Goal: Transaction & Acquisition: Purchase product/service

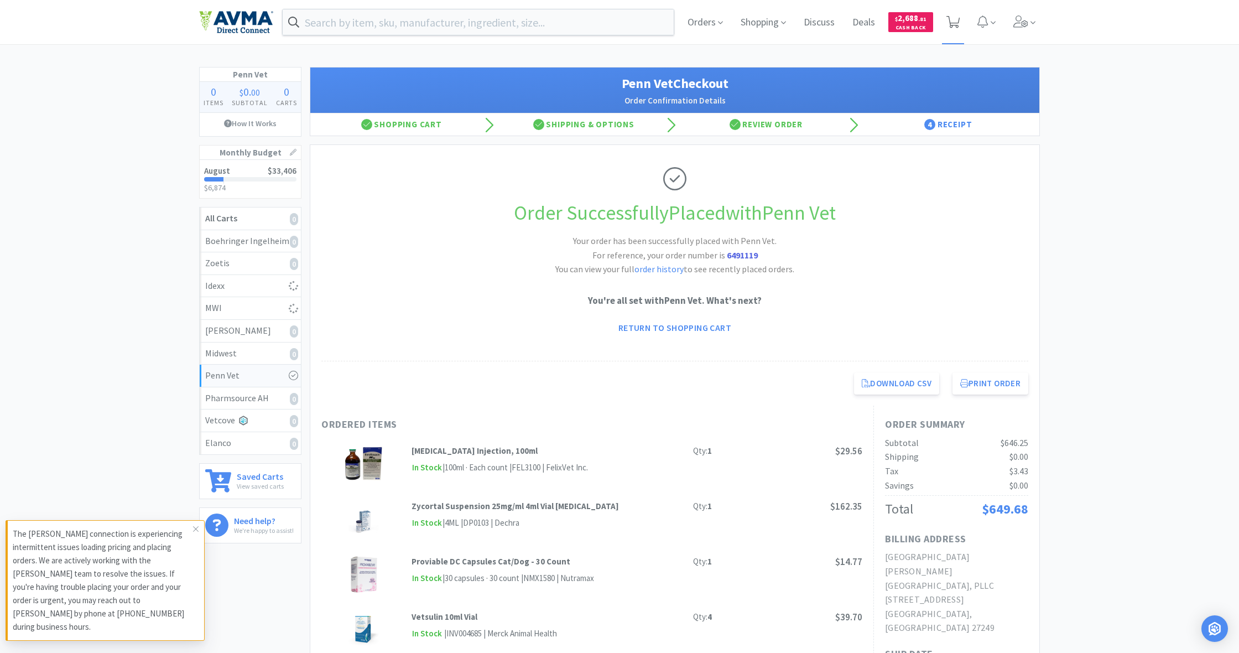
click at [955, 24] on icon at bounding box center [954, 22] width 14 height 12
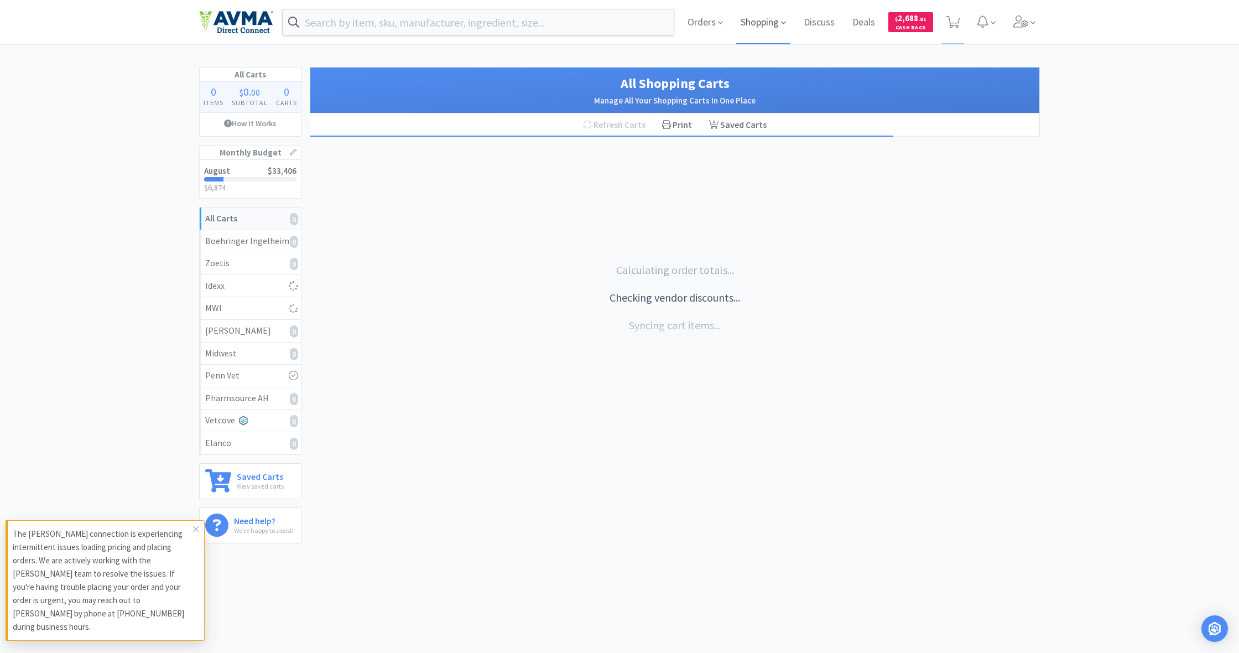
click at [759, 27] on span "Shopping" at bounding box center [763, 22] width 54 height 44
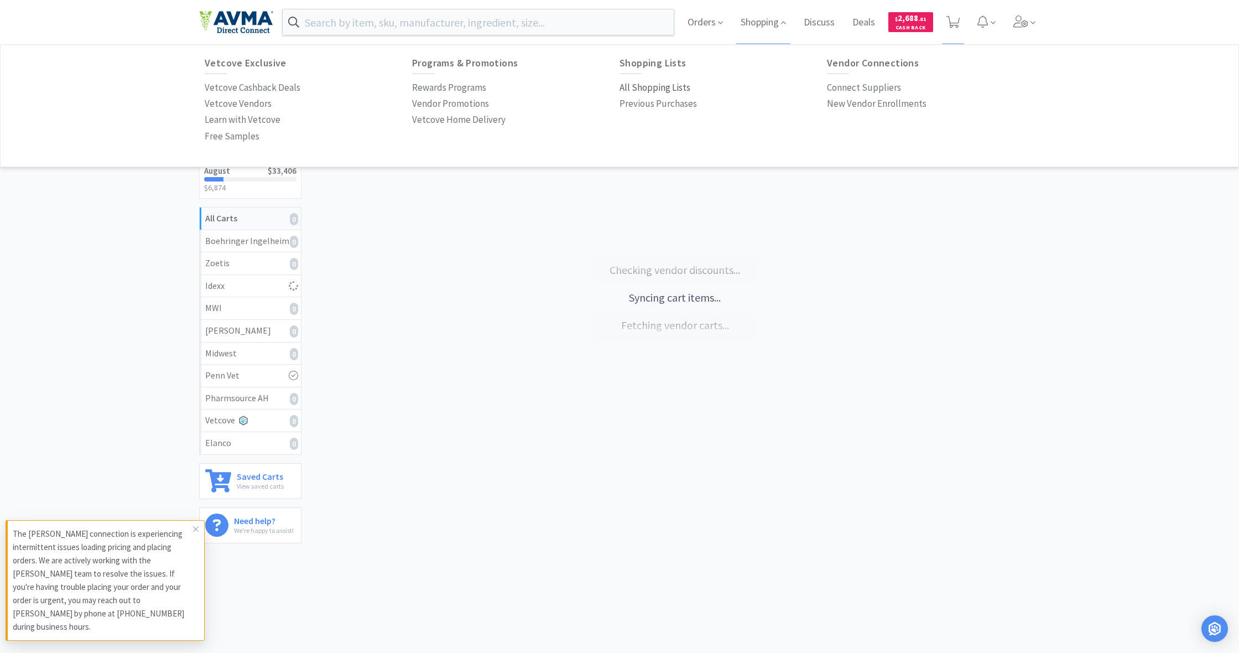
drag, startPoint x: 648, startPoint y: 90, endPoint x: 642, endPoint y: 90, distance: 6.1
click at [649, 90] on p "All Shopping Lists" at bounding box center [655, 87] width 71 height 15
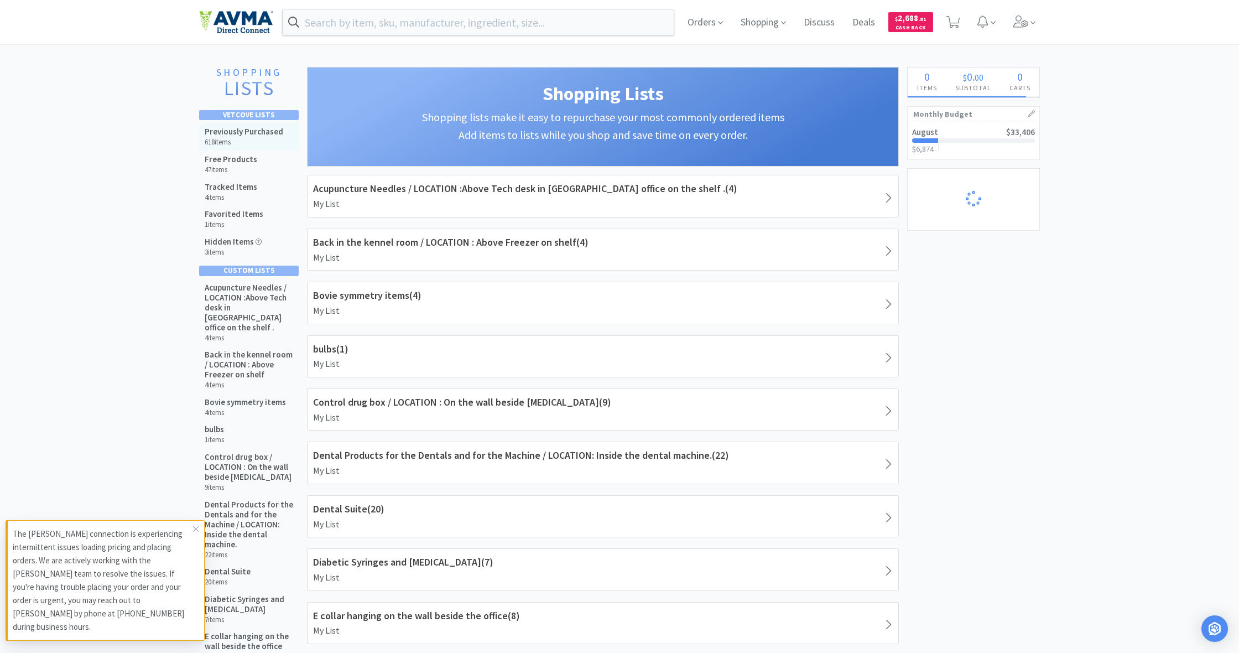
click at [235, 131] on h5 "Previously Purchased" at bounding box center [244, 132] width 79 height 10
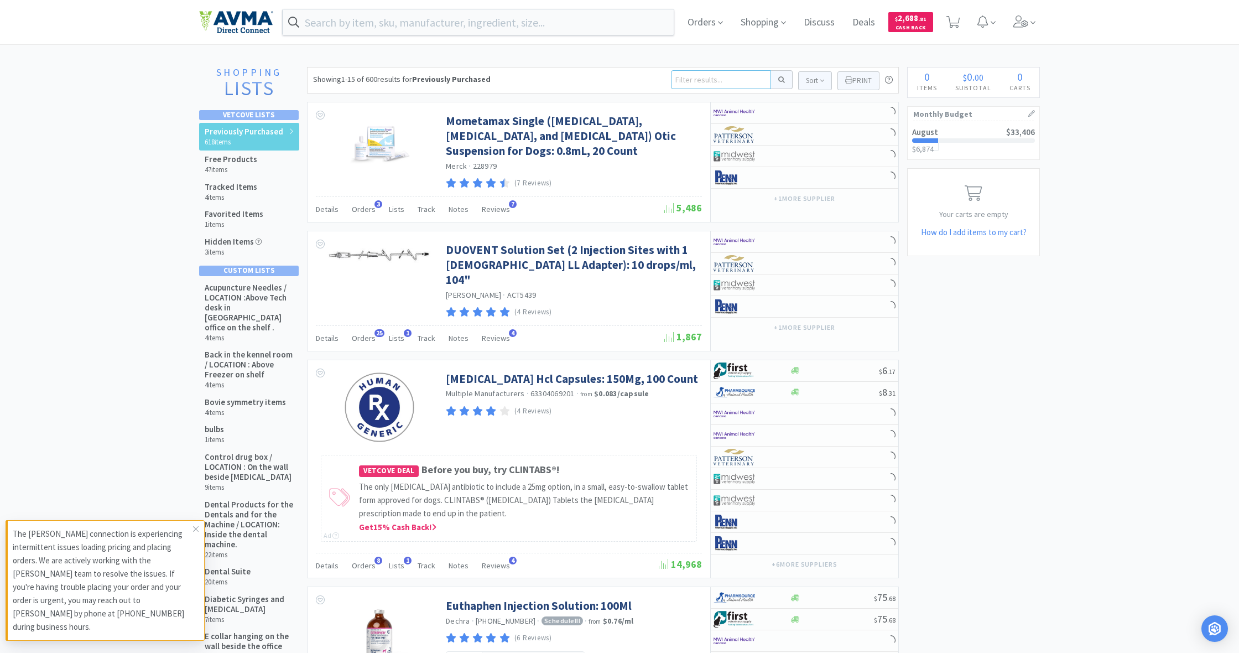
click at [703, 82] on input at bounding box center [721, 79] width 100 height 19
click at [196, 533] on icon at bounding box center [196, 528] width 7 height 9
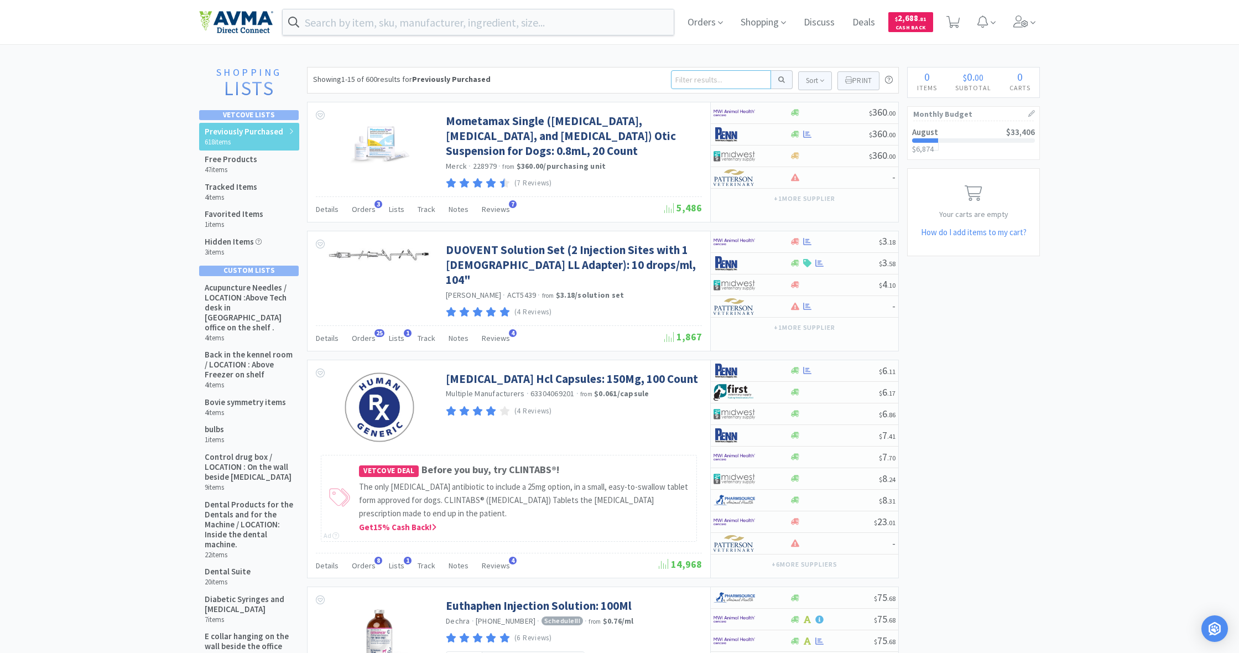
click at [679, 78] on input at bounding box center [721, 79] width 100 height 19
type input "fortiflora"
click at [780, 80] on button at bounding box center [782, 79] width 22 height 19
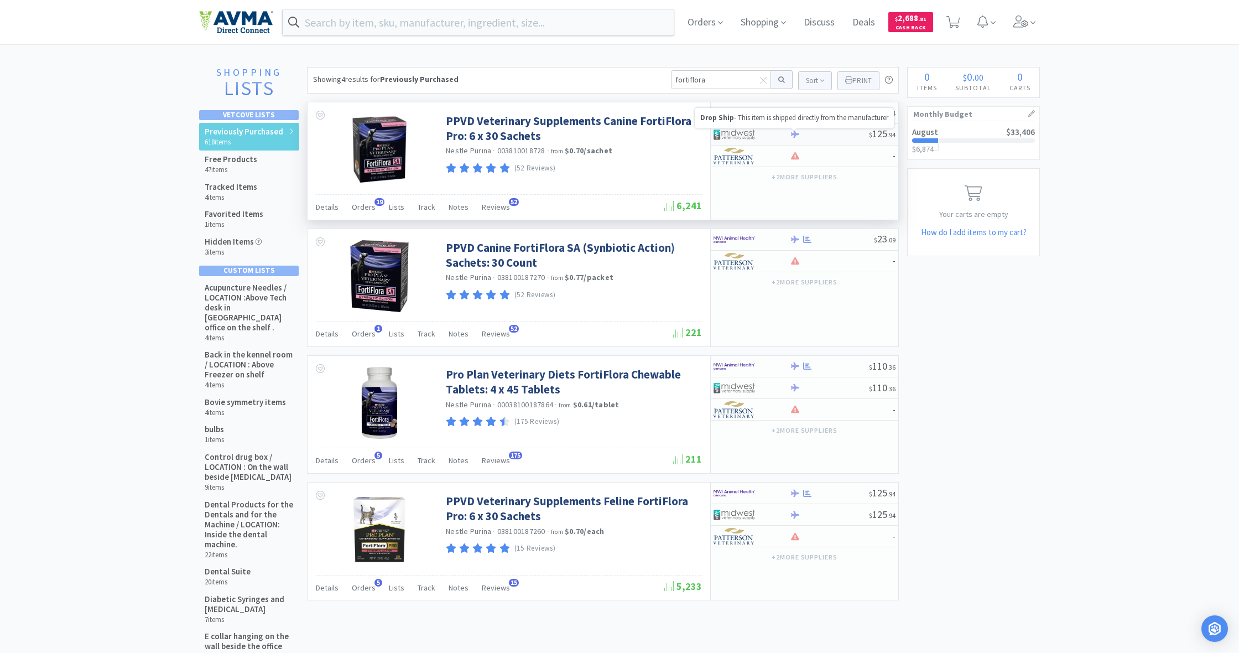
click at [796, 134] on icon at bounding box center [795, 134] width 8 height 7
select select "1"
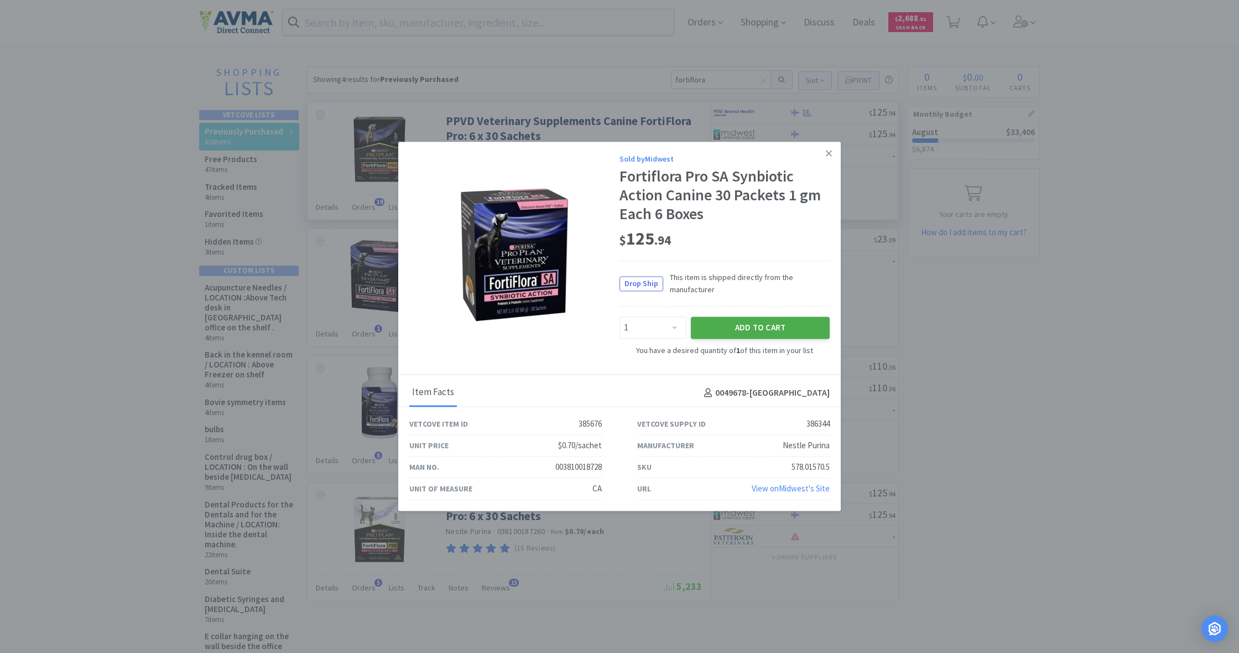
click at [760, 330] on button "Add to Cart" at bounding box center [760, 327] width 139 height 22
select select "1"
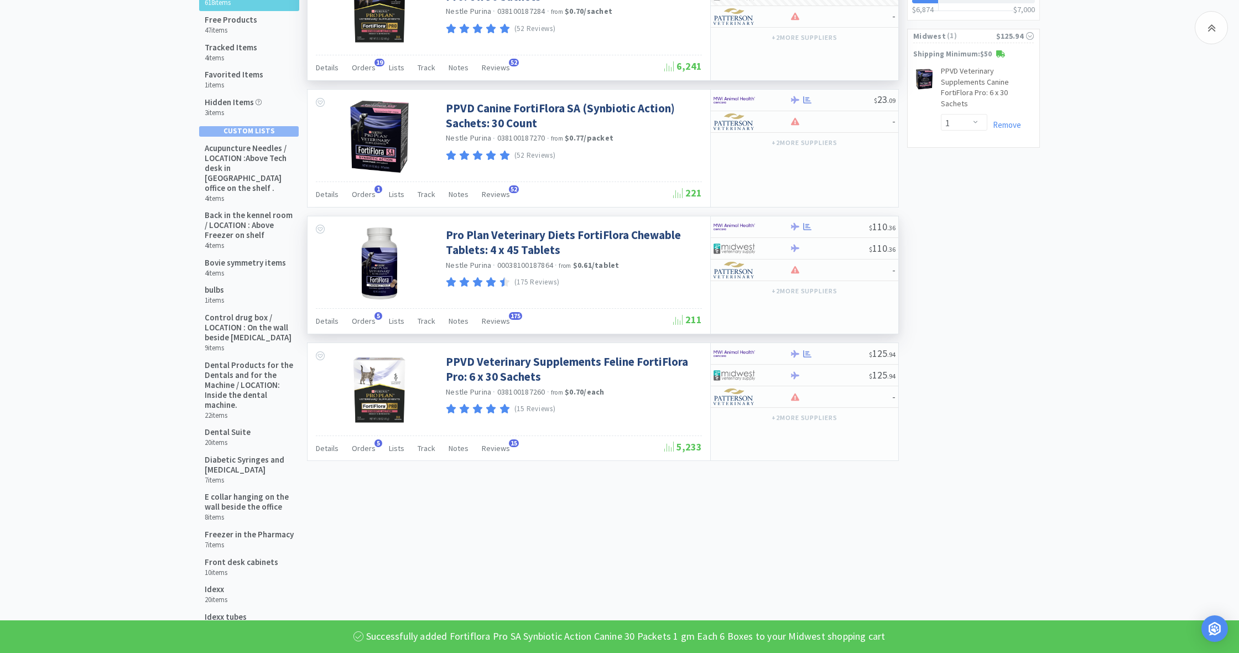
scroll to position [142, 0]
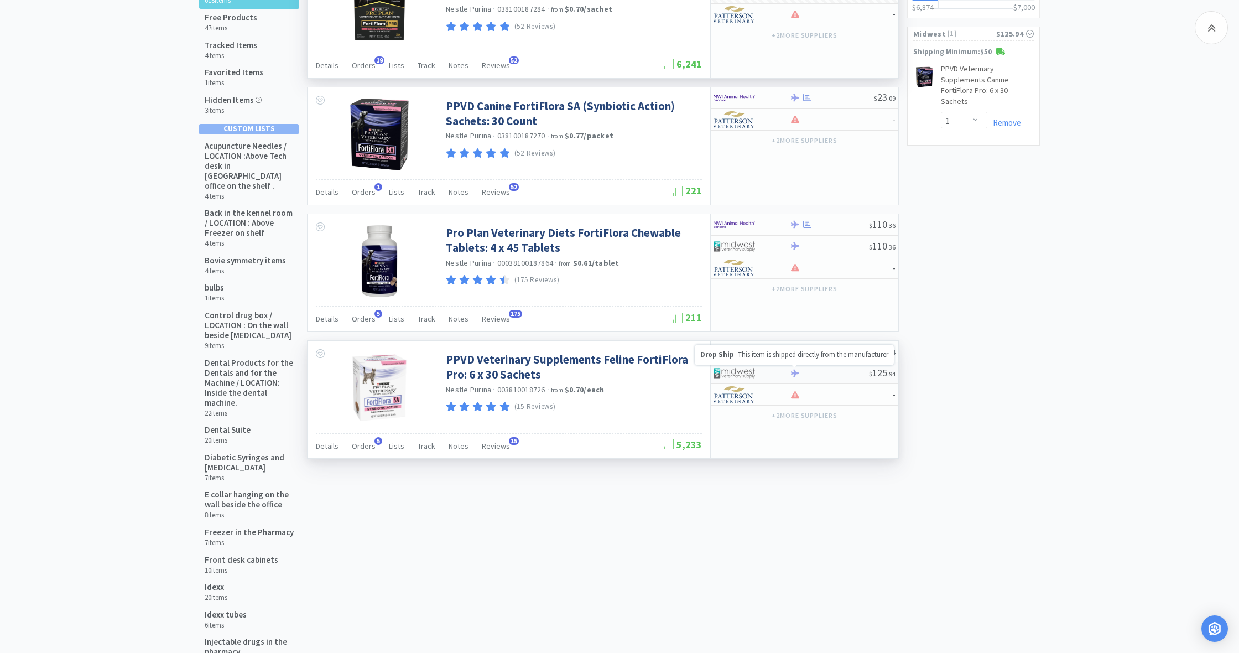
click at [793, 371] on icon at bounding box center [795, 372] width 8 height 7
select select "1"
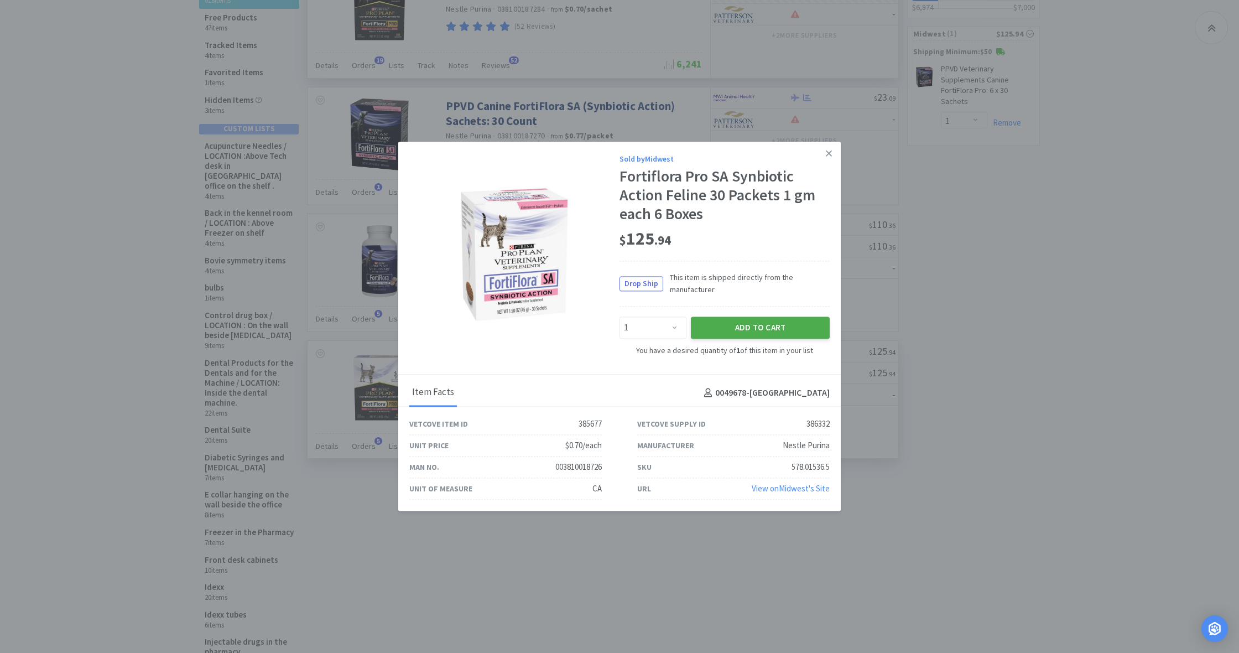
click at [781, 328] on button "Add to Cart" at bounding box center [760, 327] width 139 height 22
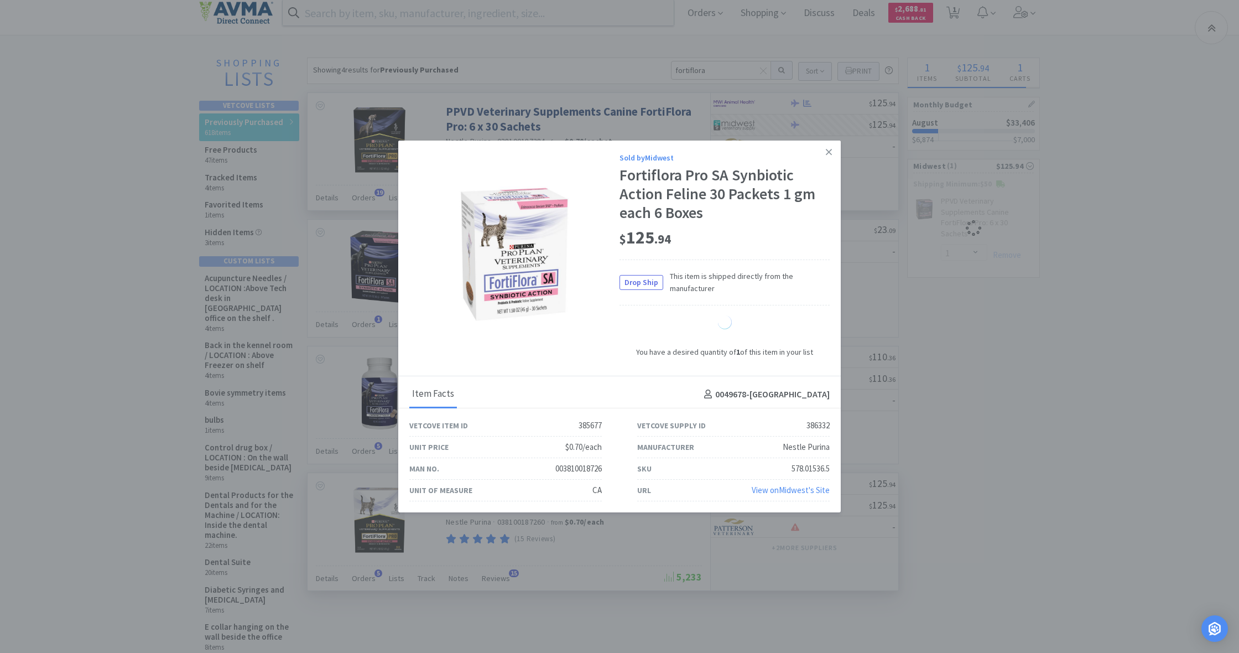
select select "1"
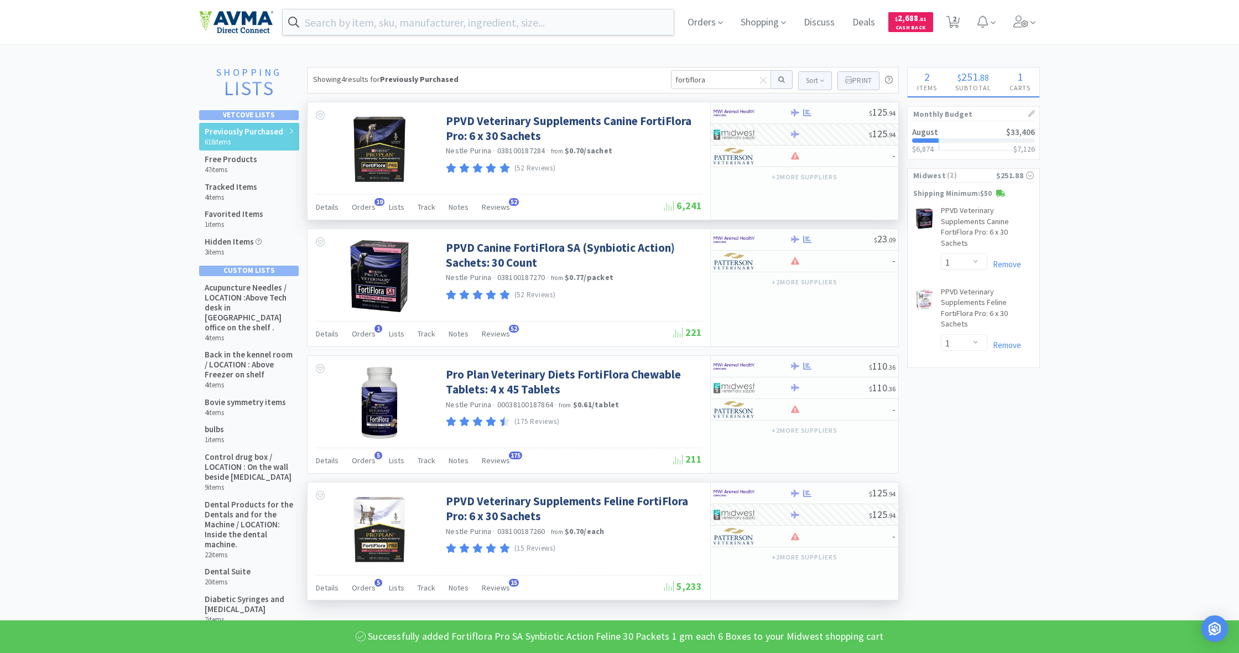
scroll to position [0, 0]
drag, startPoint x: 712, startPoint y: 80, endPoint x: 651, endPoint y: 76, distance: 61.5
click at [651, 76] on div "Showing 4 results for Previously Purchased fortiflora Sort Print Previously Pur…" at bounding box center [603, 80] width 592 height 27
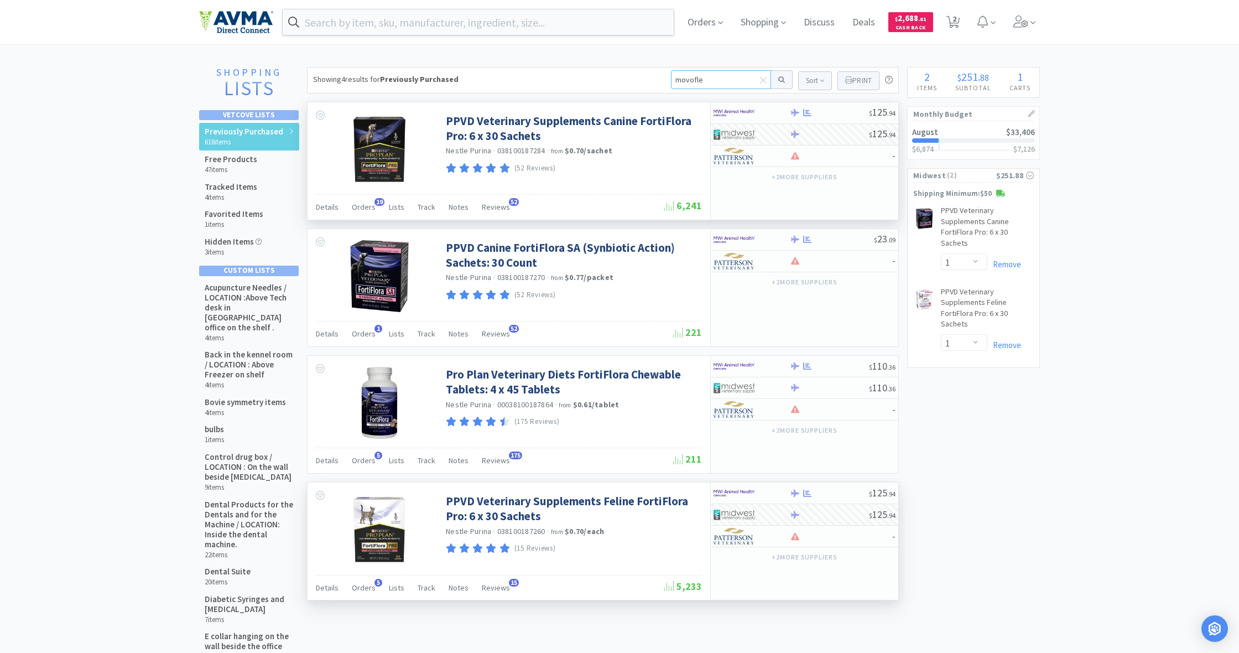
type input "movoflex"
click at [780, 80] on button at bounding box center [782, 79] width 22 height 19
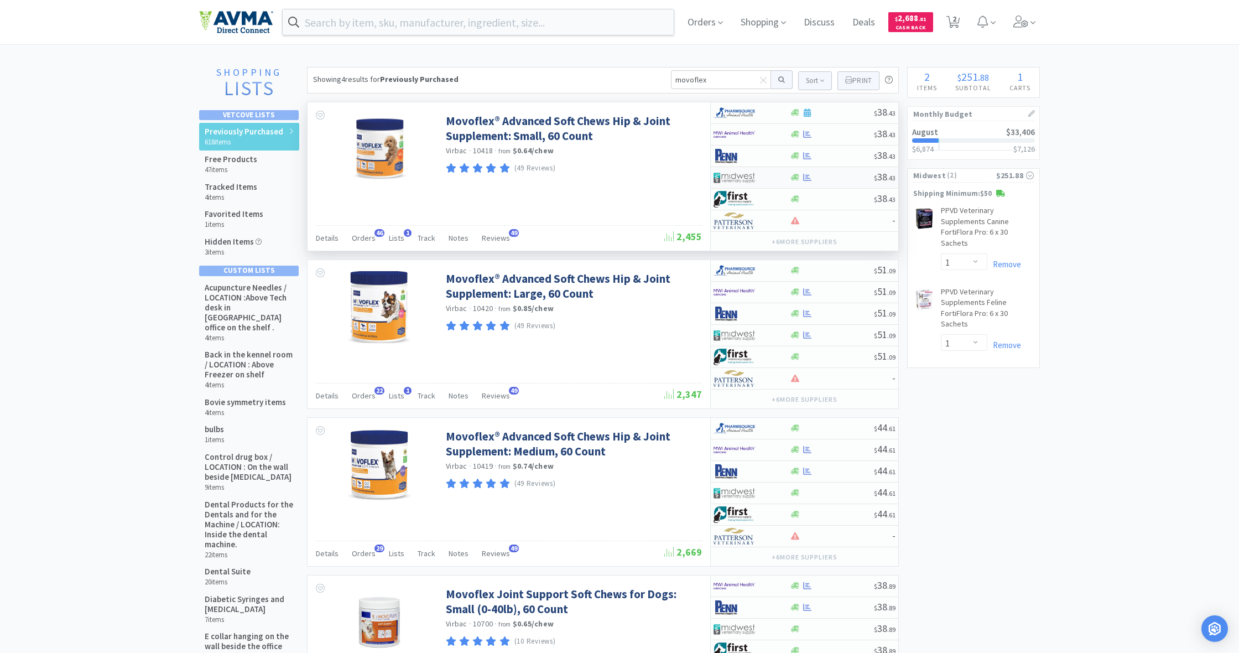
click at [802, 178] on div at bounding box center [807, 177] width 11 height 8
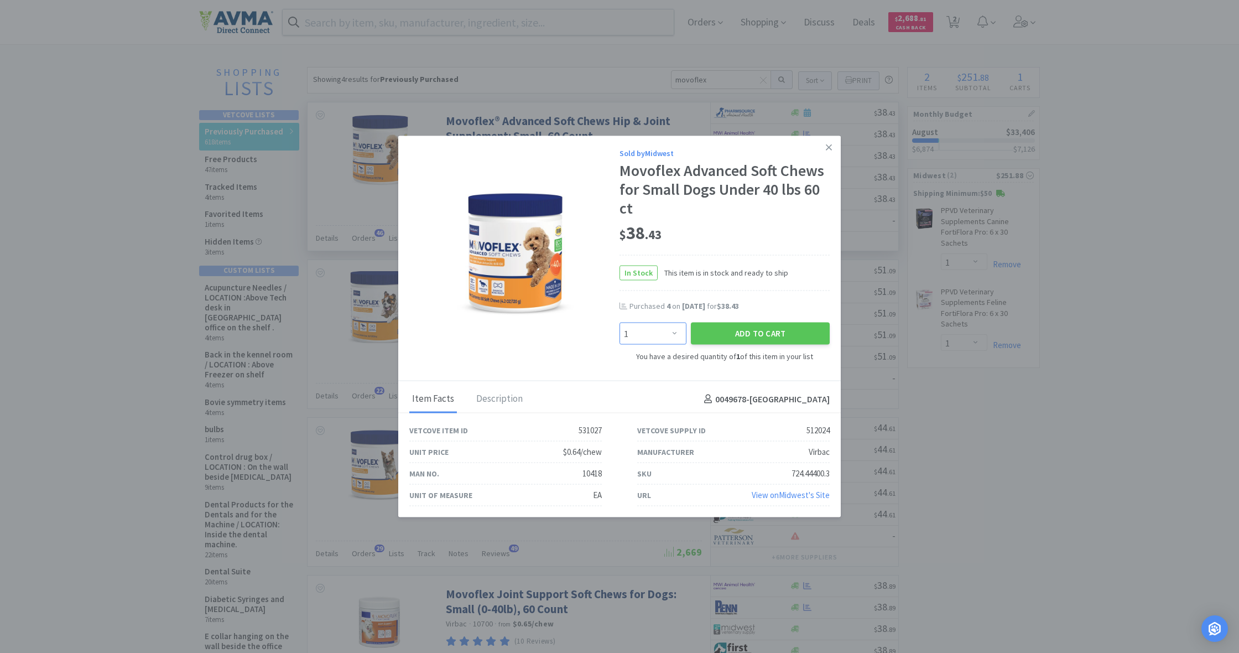
select select "3"
click at [754, 335] on button "Add to Cart" at bounding box center [760, 334] width 139 height 22
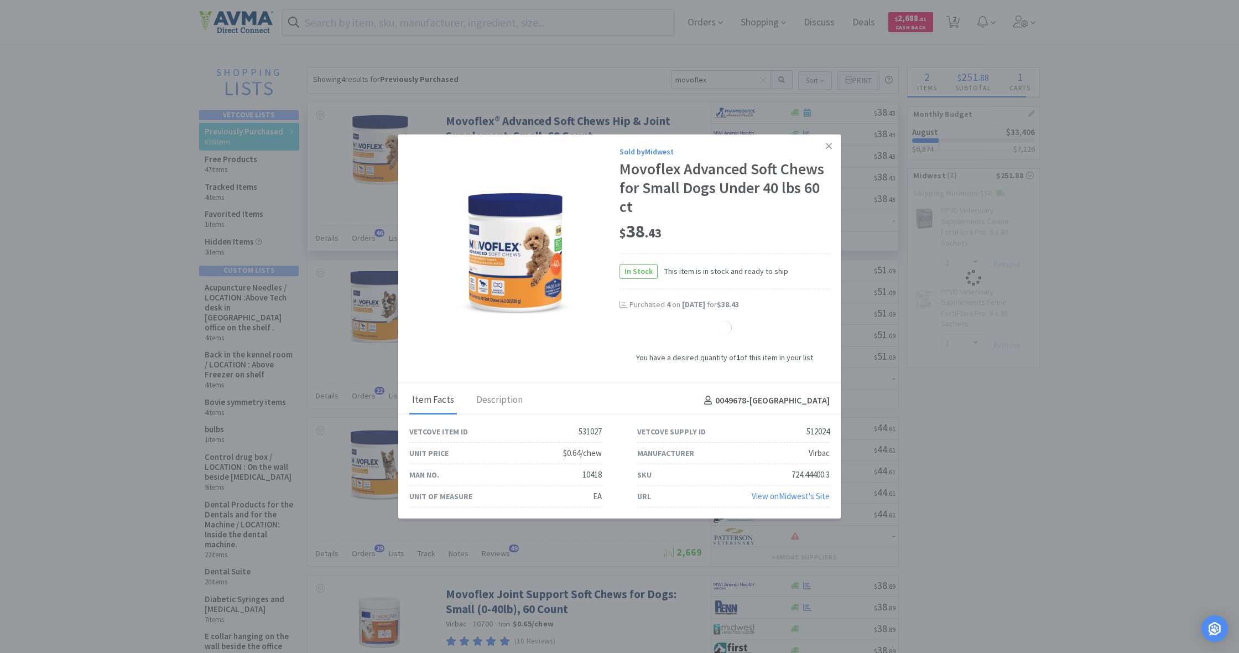
select select "3"
select select "1"
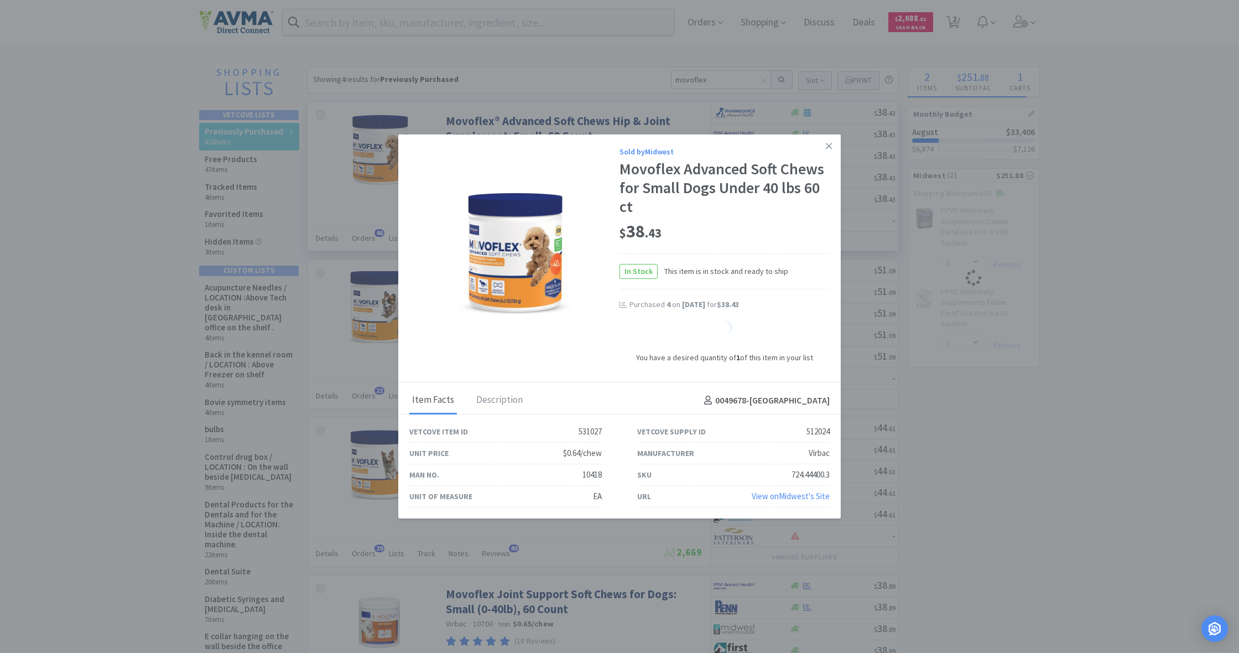
select select "1"
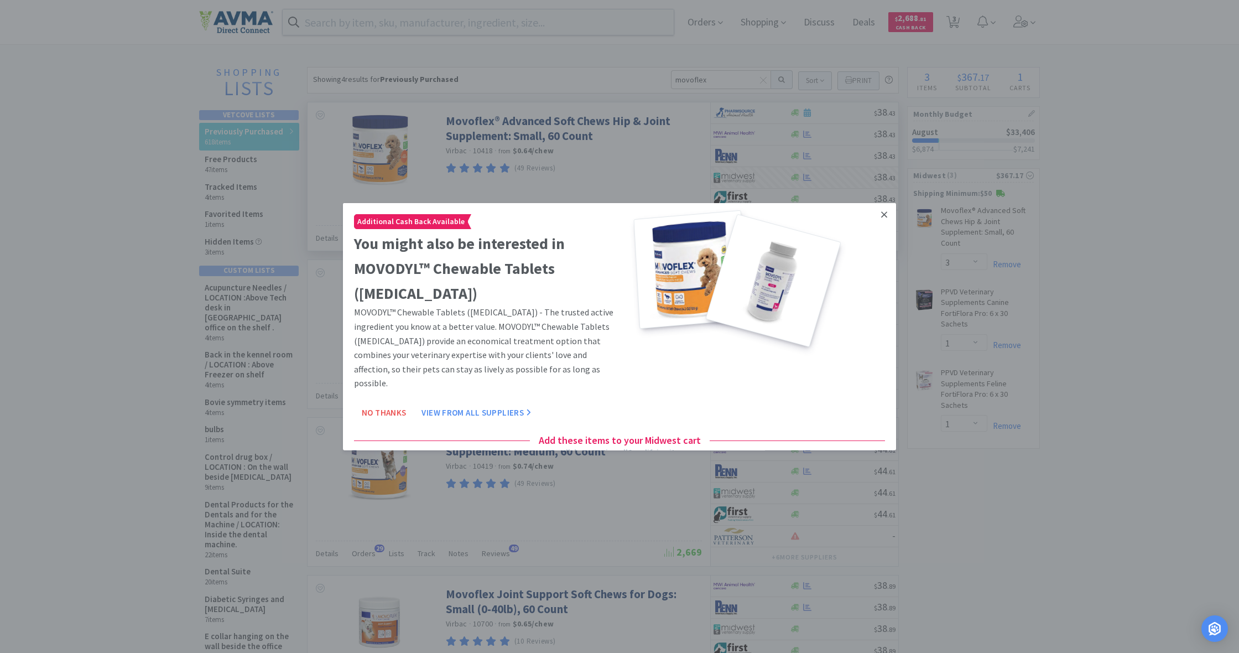
click at [886, 212] on icon at bounding box center [884, 215] width 6 height 10
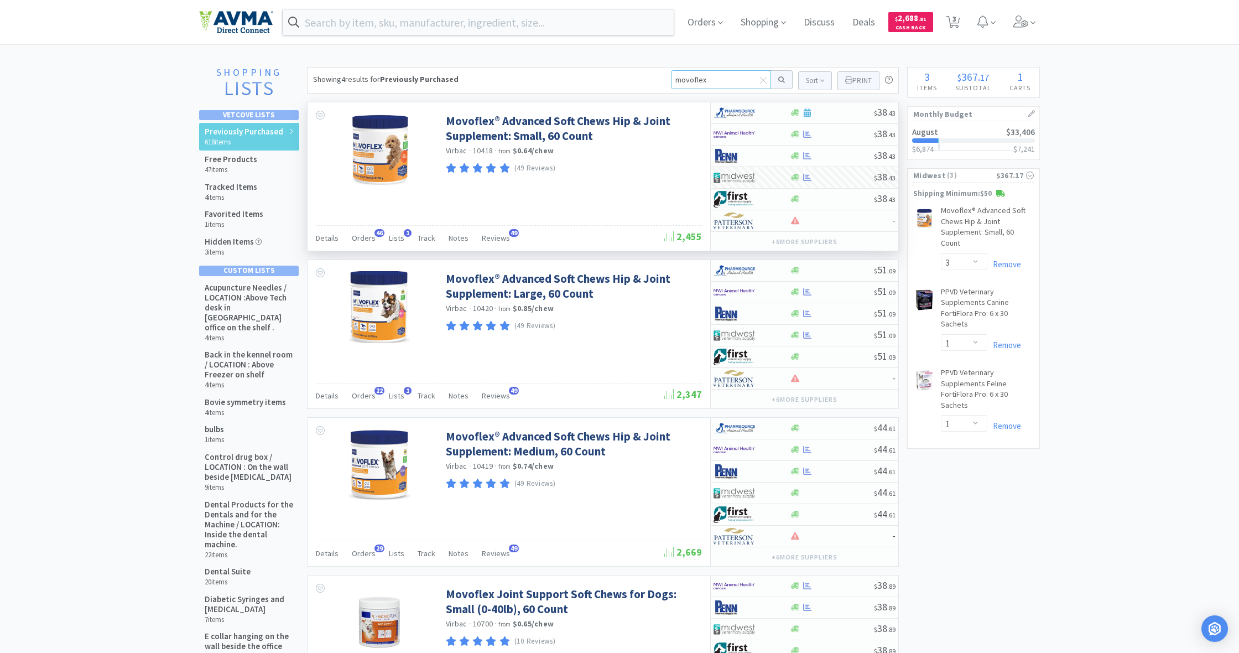
drag, startPoint x: 713, startPoint y: 79, endPoint x: 645, endPoint y: 81, distance: 68.1
click at [645, 81] on div "Showing 4 results for Previously Purchased movoflex Sort Print Previously Purch…" at bounding box center [603, 80] width 592 height 27
type input "librela"
click at [780, 80] on button at bounding box center [782, 79] width 22 height 19
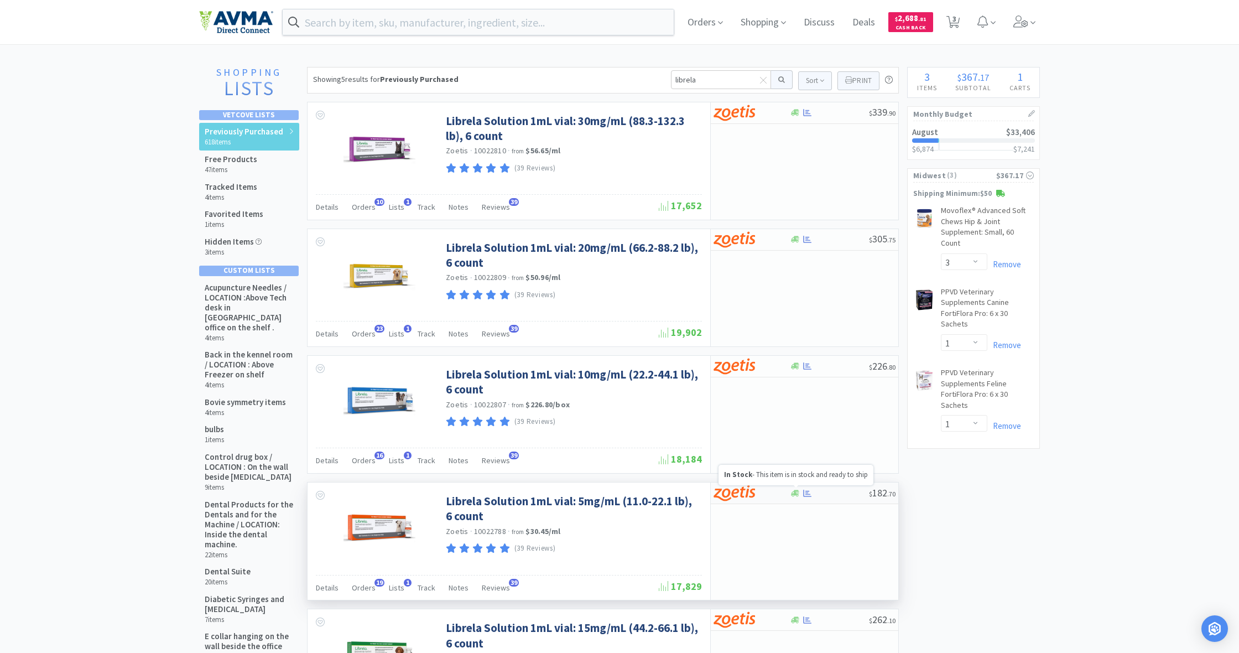
click at [795, 493] on icon at bounding box center [795, 493] width 8 height 8
select select "1"
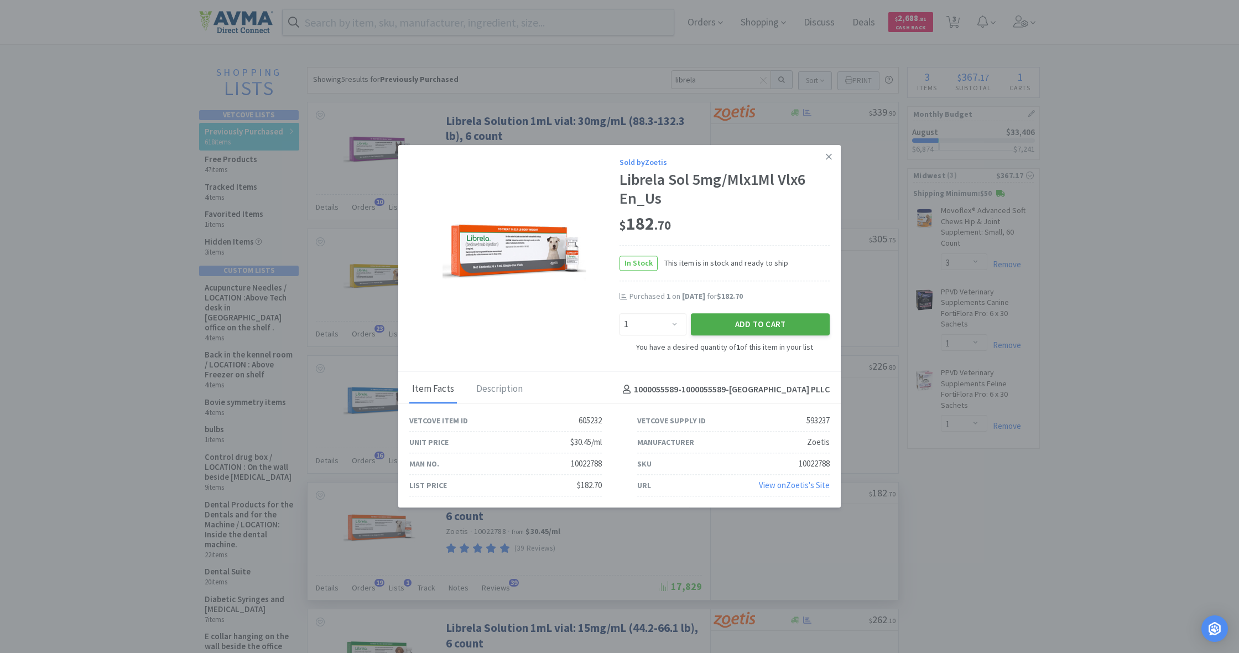
click at [777, 324] on button "Add to Cart" at bounding box center [760, 324] width 139 height 22
select select "1"
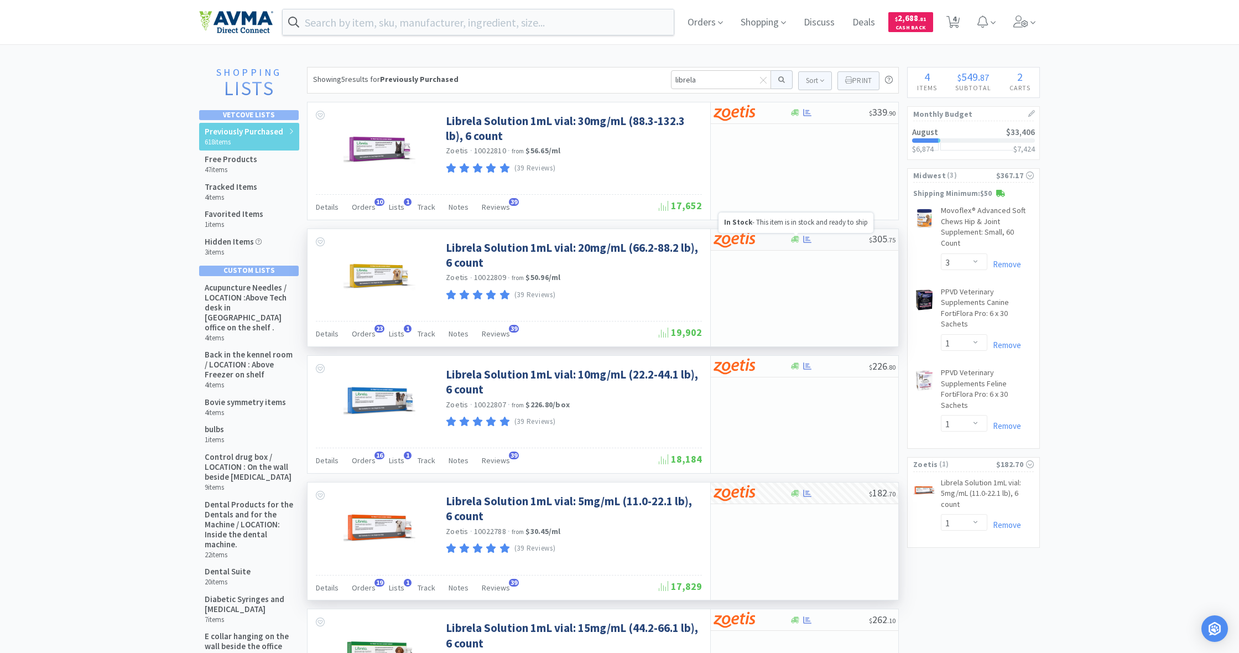
click at [794, 240] on icon at bounding box center [795, 239] width 8 height 7
select select "1"
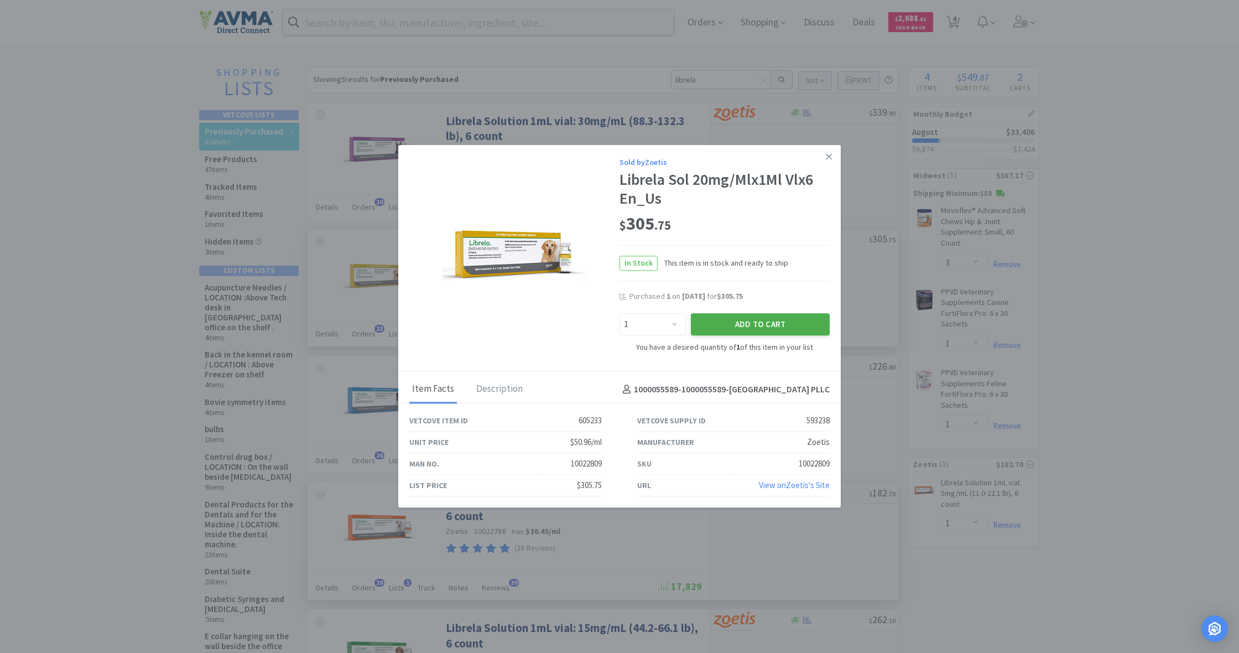
click at [761, 323] on button "Add to Cart" at bounding box center [760, 324] width 139 height 22
select select "1"
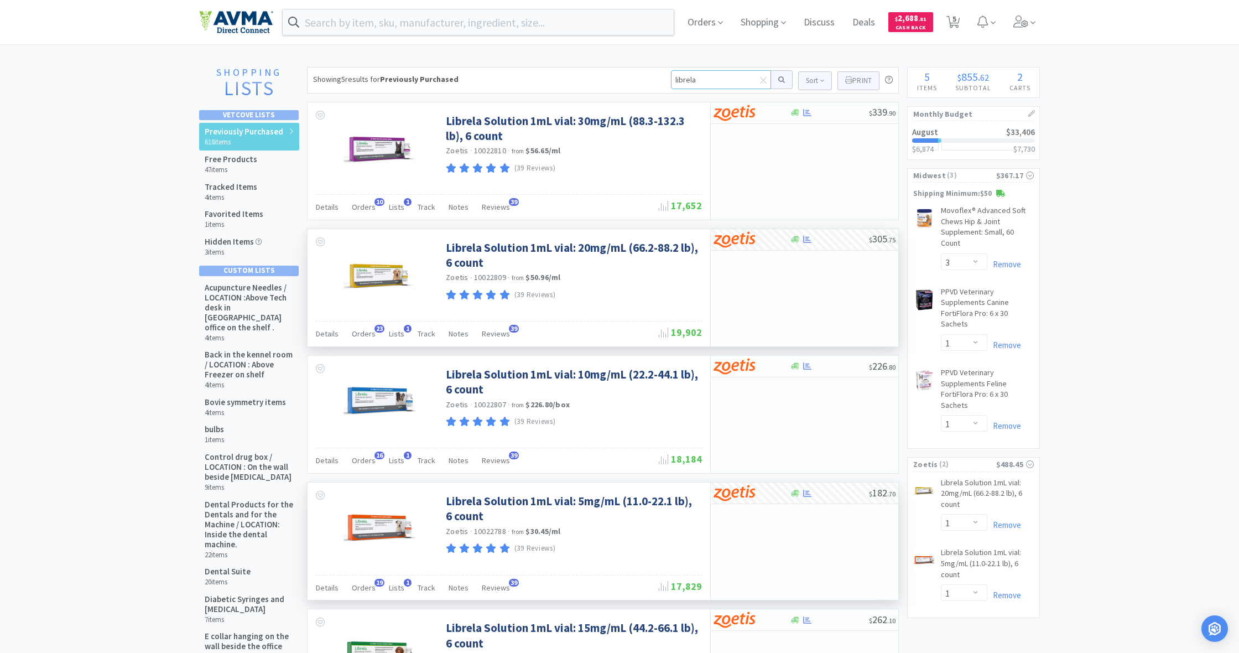
drag, startPoint x: 697, startPoint y: 80, endPoint x: 668, endPoint y: 78, distance: 29.4
click at [668, 78] on div "Showing 5 results for Previously Purchased librela Sort Print Previously Purcha…" at bounding box center [603, 80] width 592 height 27
type input "amoxi"
click at [780, 80] on button at bounding box center [782, 79] width 22 height 19
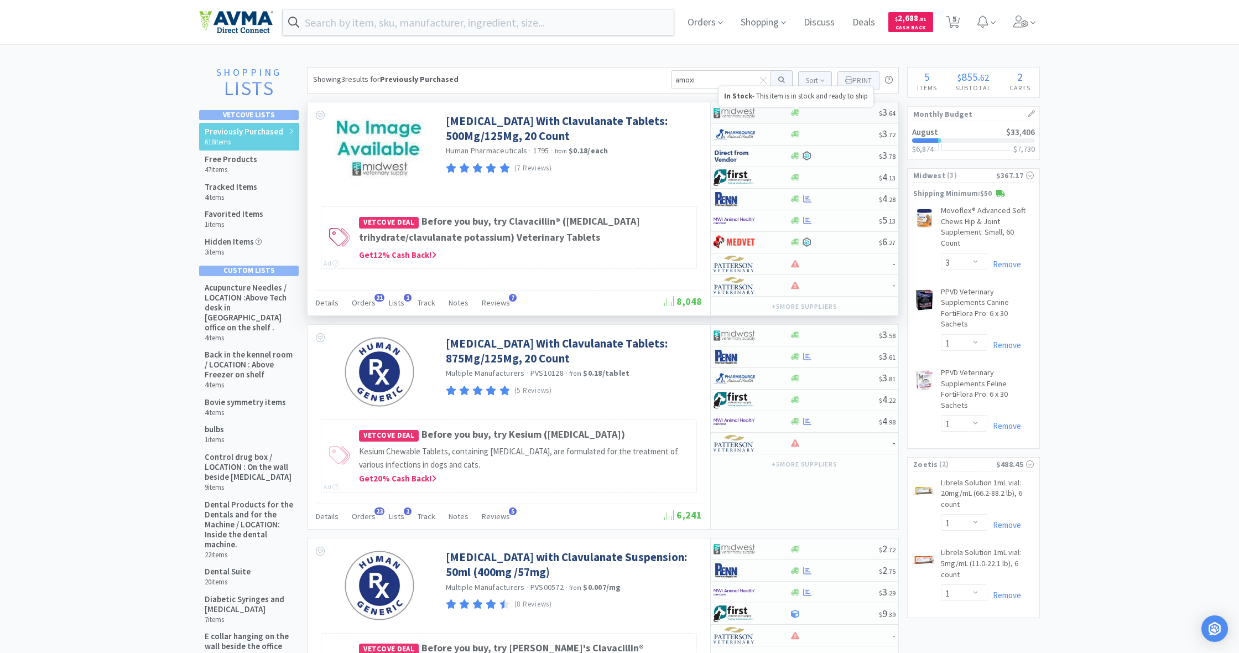
click at [794, 115] on icon at bounding box center [795, 113] width 8 height 7
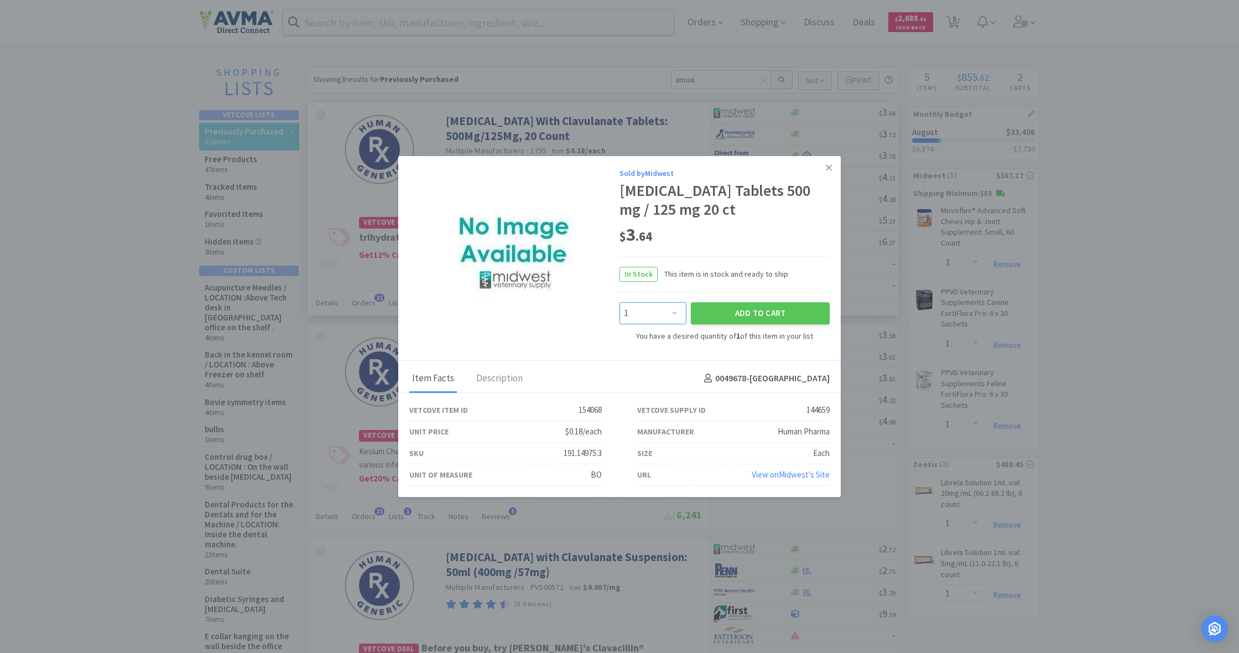
select select "8"
click at [724, 323] on button "Add to Cart" at bounding box center [760, 313] width 139 height 22
select select "8"
select select "3"
select select "1"
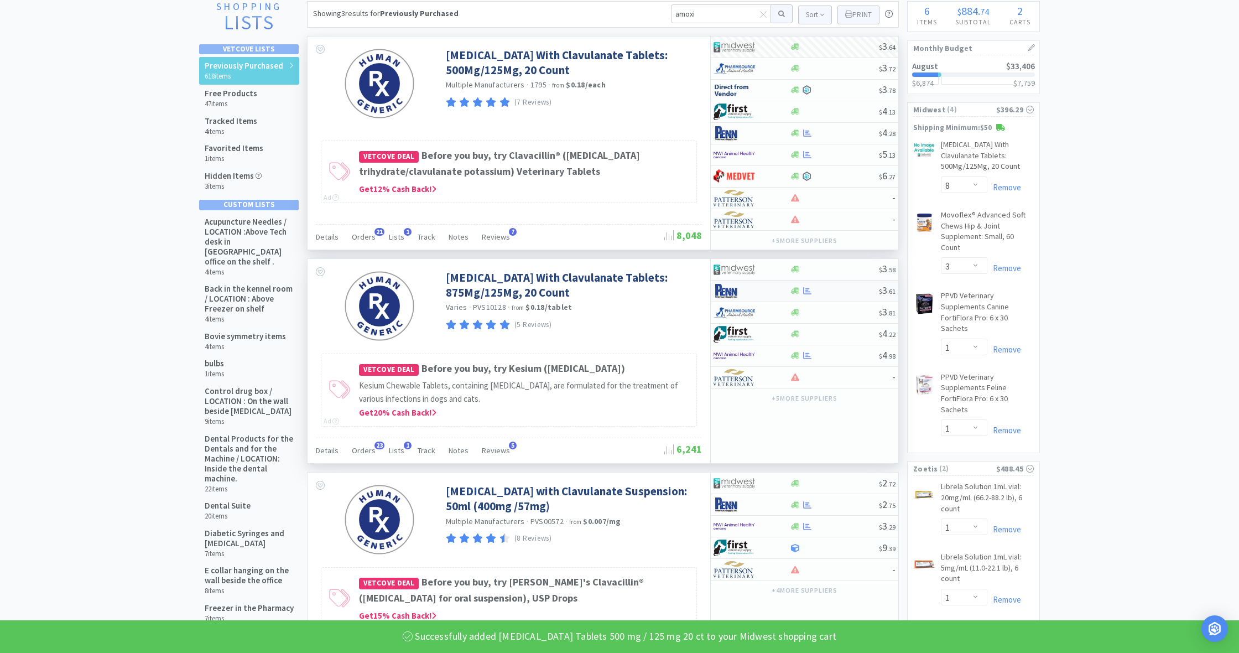
scroll to position [66, 0]
click at [798, 271] on icon at bounding box center [795, 269] width 8 height 7
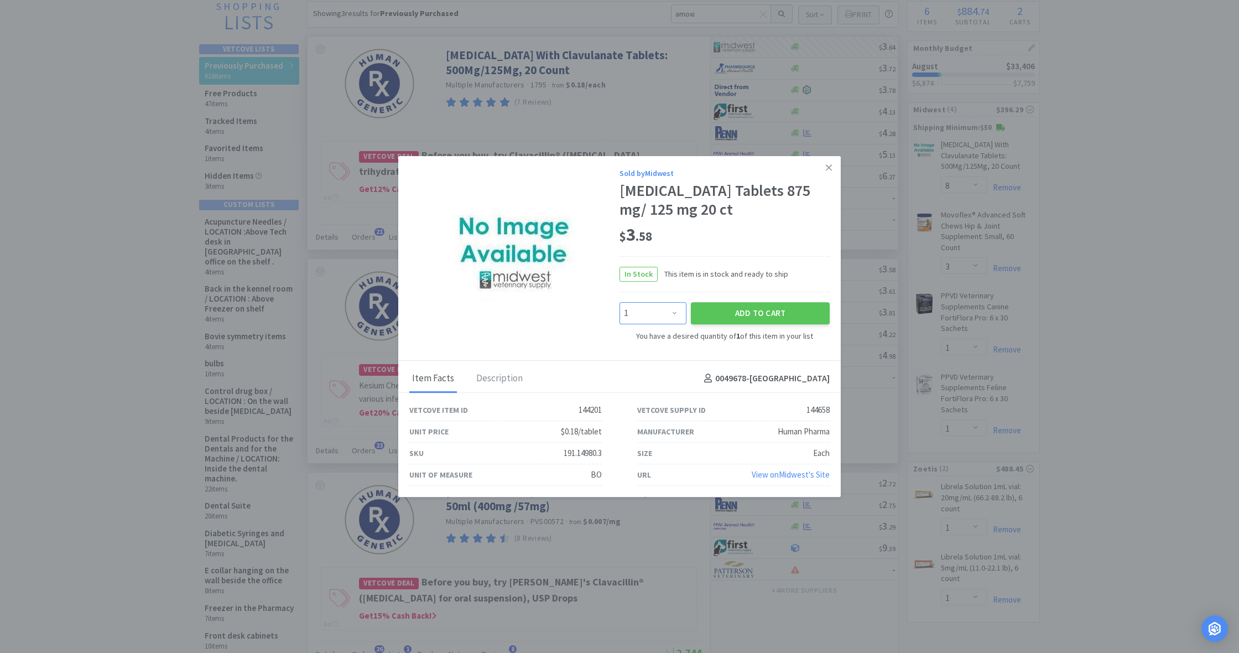
select select "6"
click at [744, 324] on button "Add to Cart" at bounding box center [760, 313] width 139 height 22
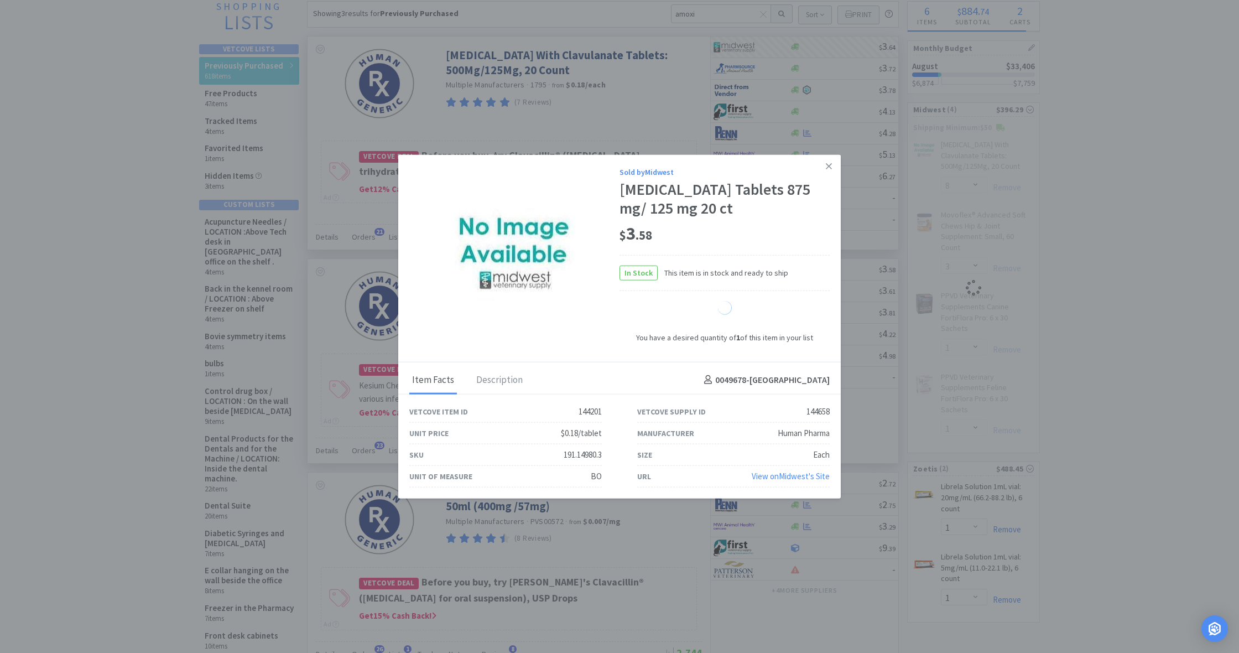
select select "6"
select select "3"
select select "1"
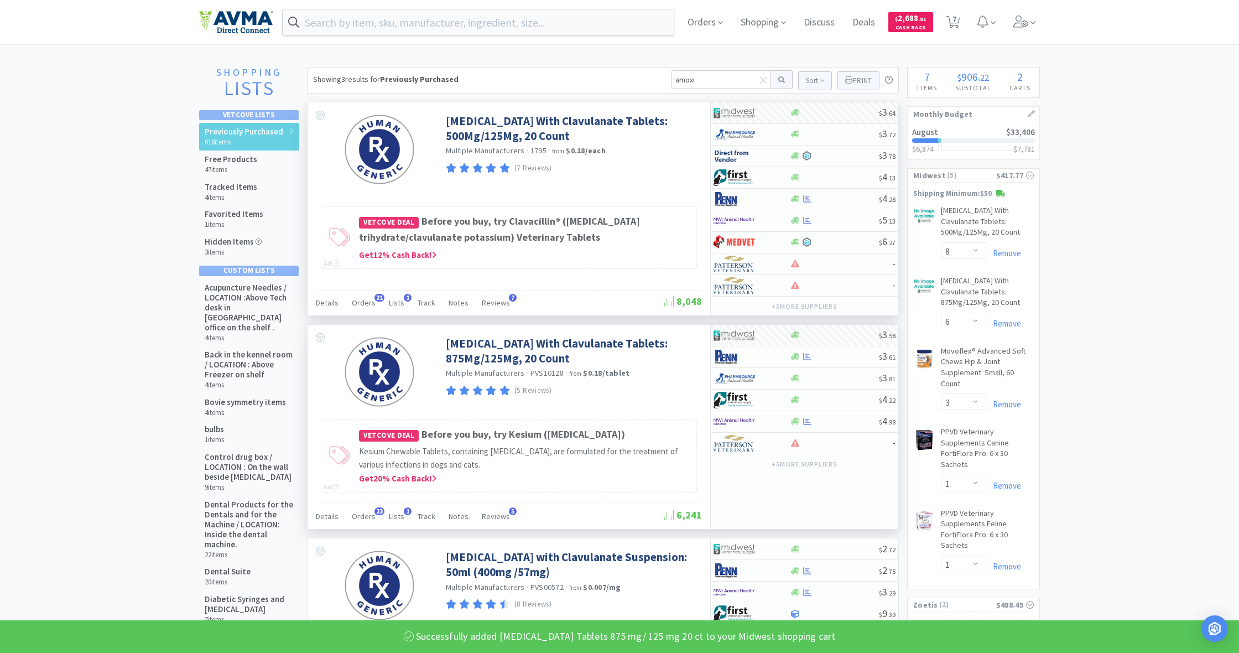
scroll to position [0, 0]
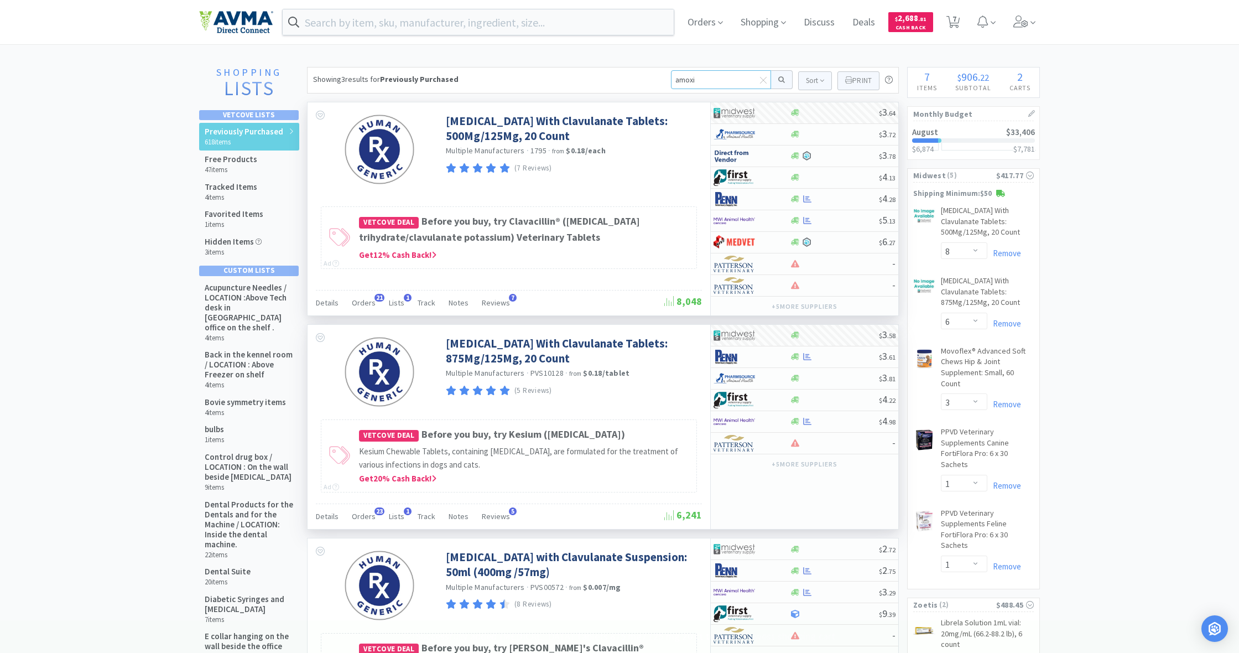
drag, startPoint x: 685, startPoint y: 79, endPoint x: 648, endPoint y: 79, distance: 37.1
click at [648, 78] on div "Showing 3 results for Previously Purchased amoxi Sort Print Previously Purchase…" at bounding box center [603, 80] width 592 height 27
type input "propoflo"
click at [780, 80] on button at bounding box center [782, 79] width 22 height 19
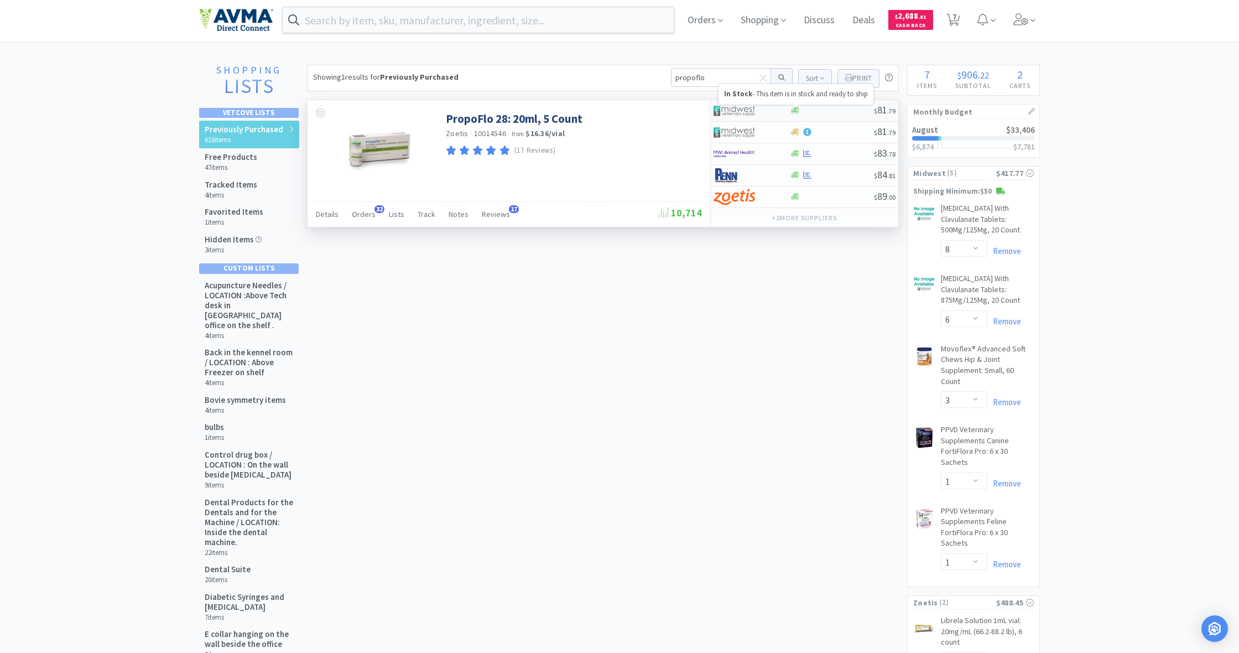
scroll to position [0, 1]
click at [792, 110] on icon at bounding box center [795, 112] width 8 height 8
select select "1"
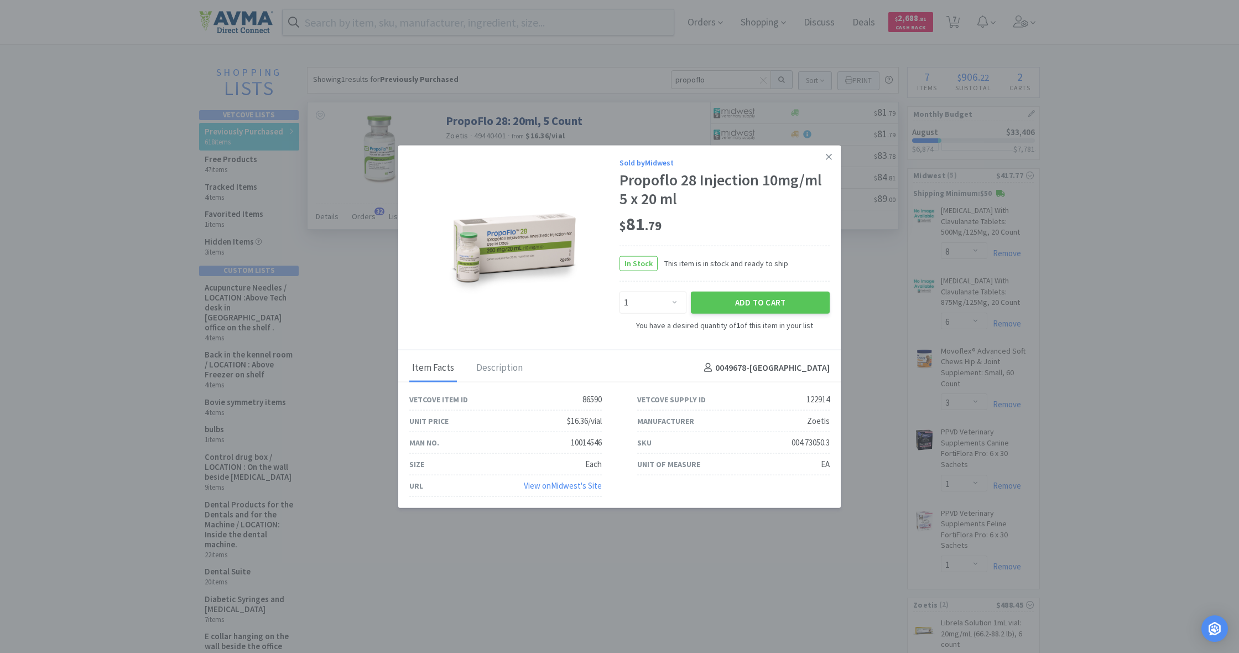
scroll to position [0, 0]
click at [768, 301] on button "Add to Cart" at bounding box center [760, 303] width 139 height 22
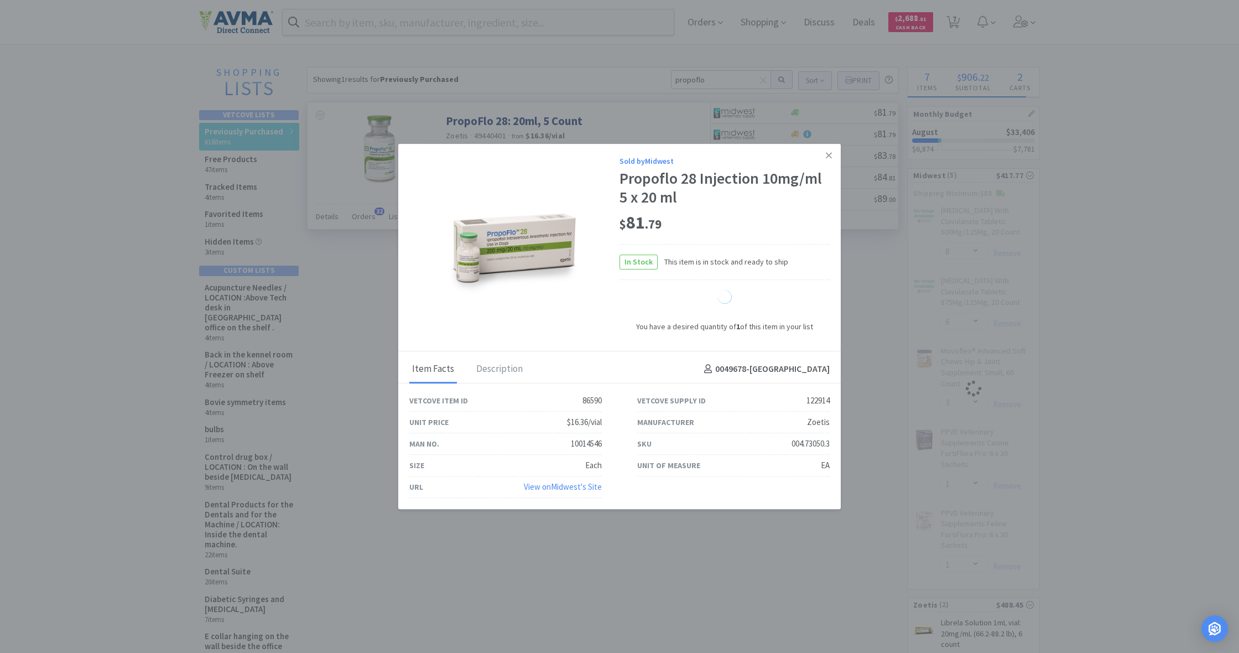
select select "1"
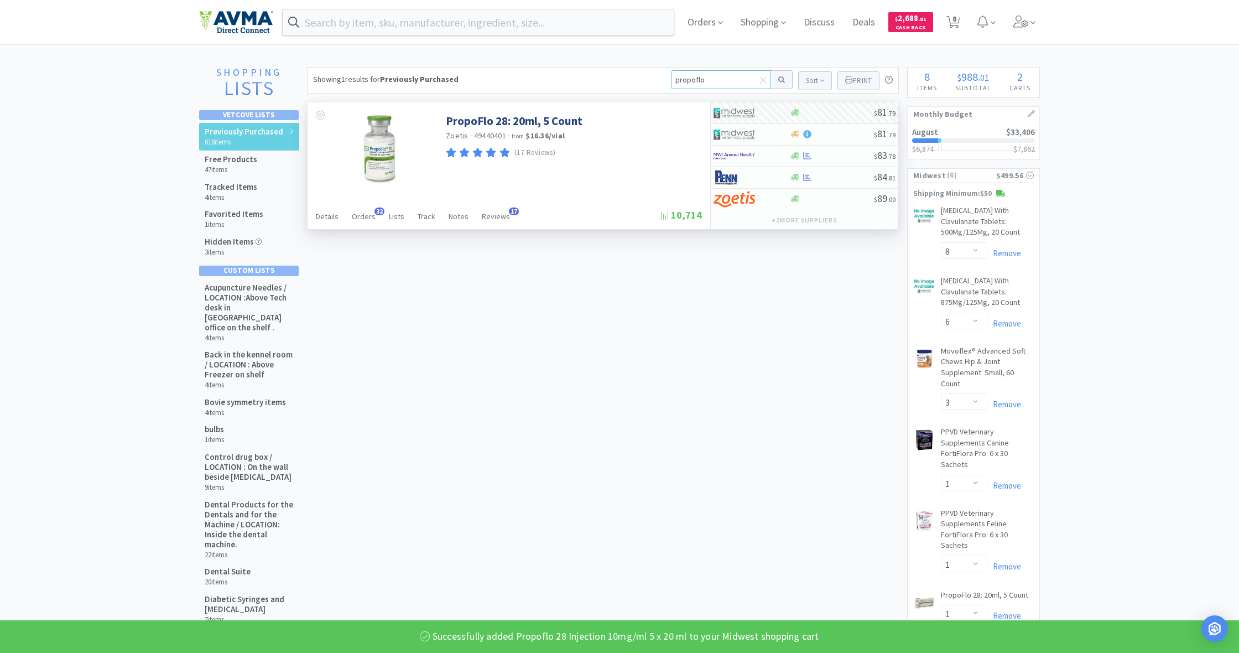
drag, startPoint x: 702, startPoint y: 77, endPoint x: 666, endPoint y: 76, distance: 35.4
click at [666, 75] on div "Showing 1 results for Previously Purchased propoflo Sort Print Previously Purch…" at bounding box center [603, 80] width 592 height 27
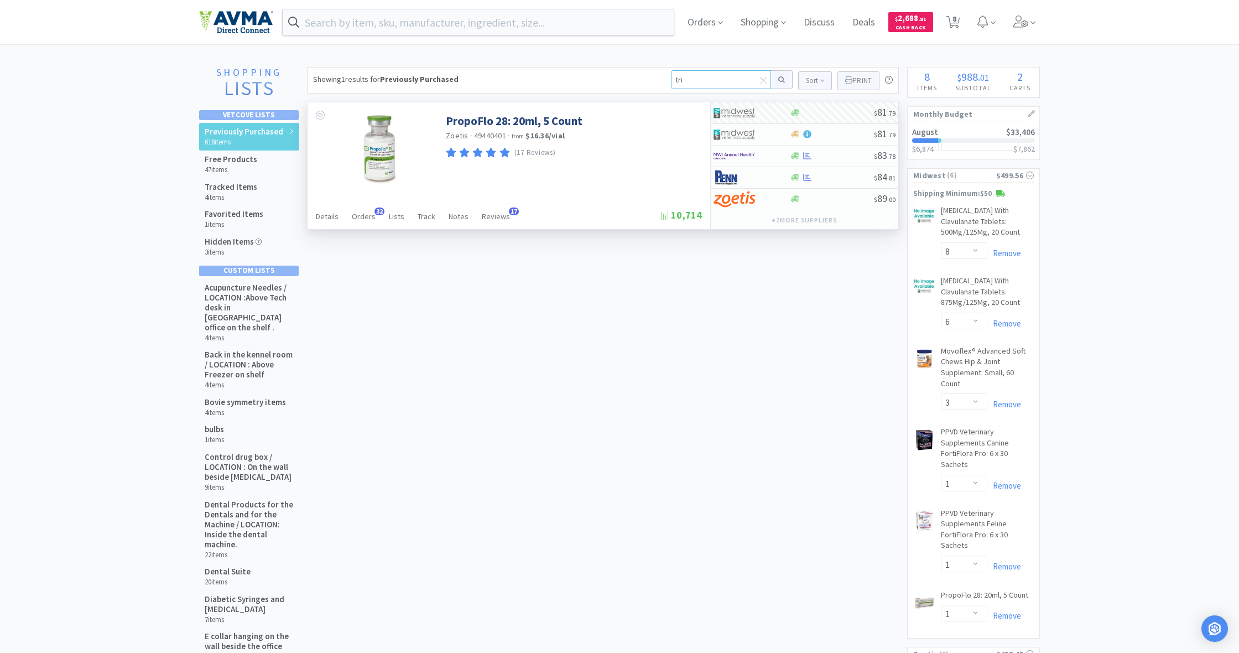
type input "triz"
click at [780, 80] on button at bounding box center [782, 79] width 22 height 19
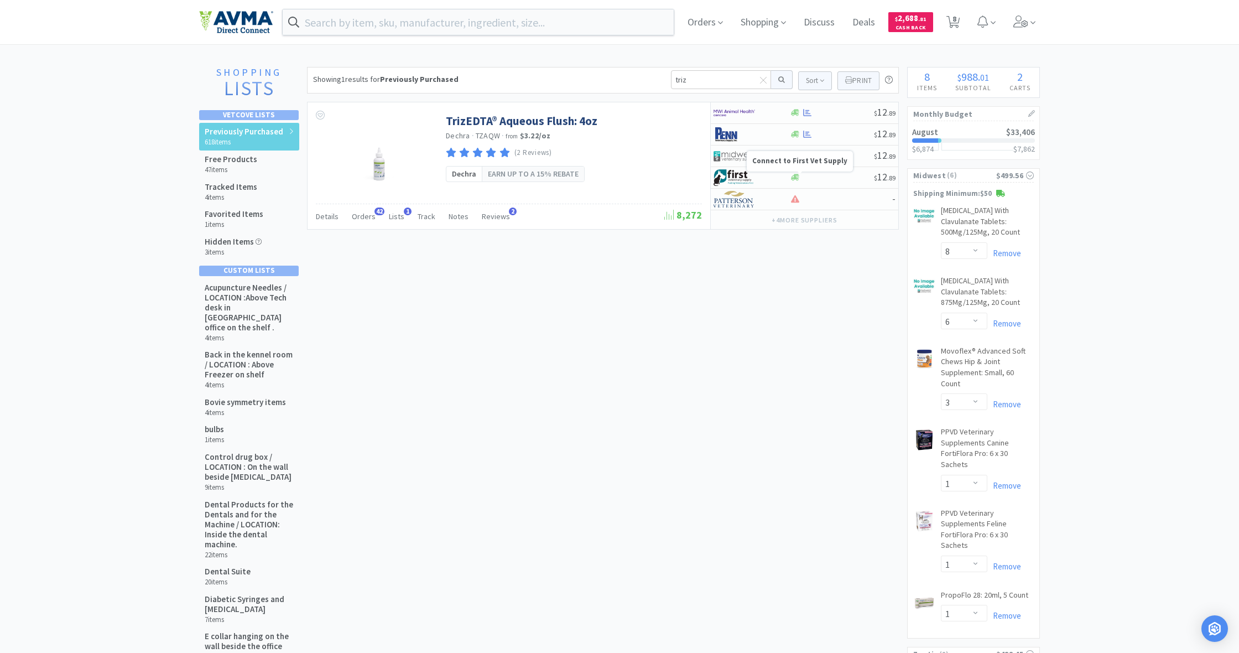
click at [796, 159] on strong "Connect to First Vet Supply" at bounding box center [799, 160] width 95 height 9
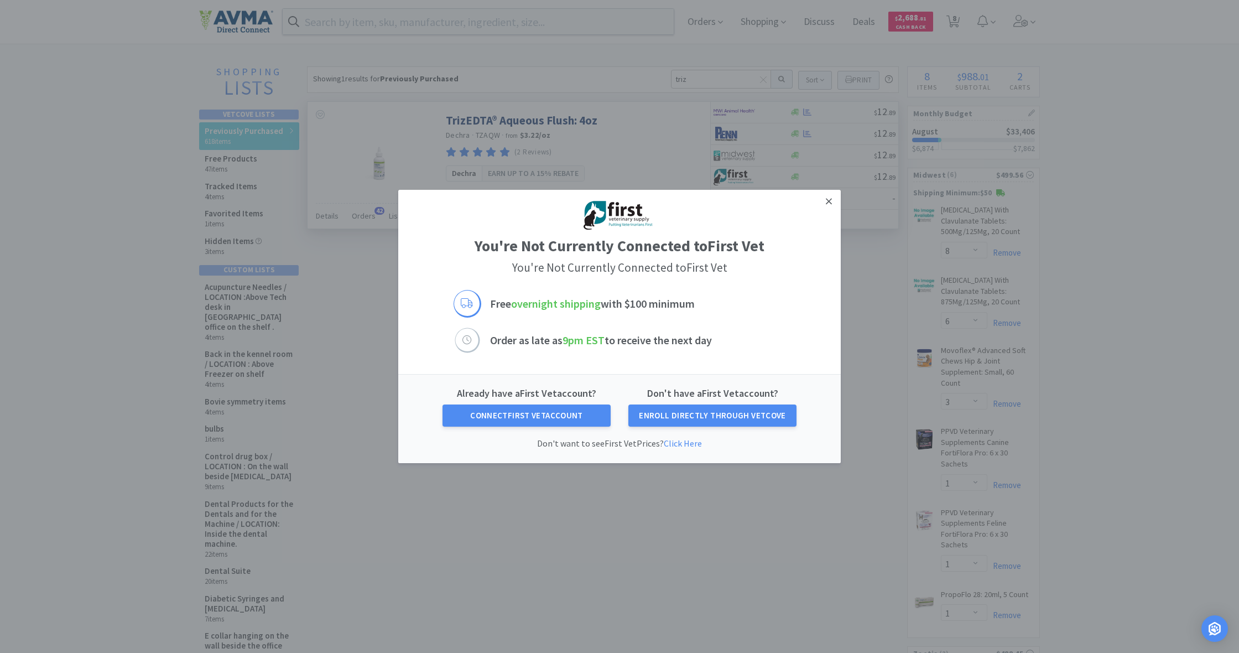
click at [831, 204] on icon at bounding box center [829, 201] width 6 height 6
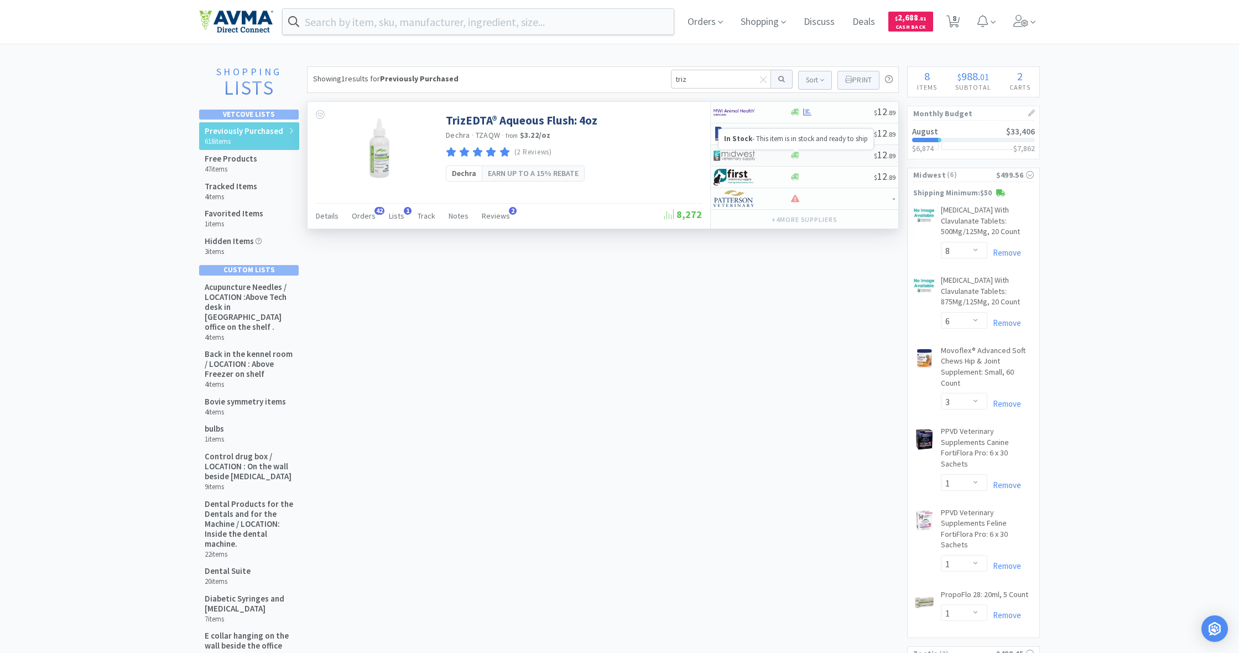
click at [797, 154] on icon at bounding box center [795, 155] width 8 height 7
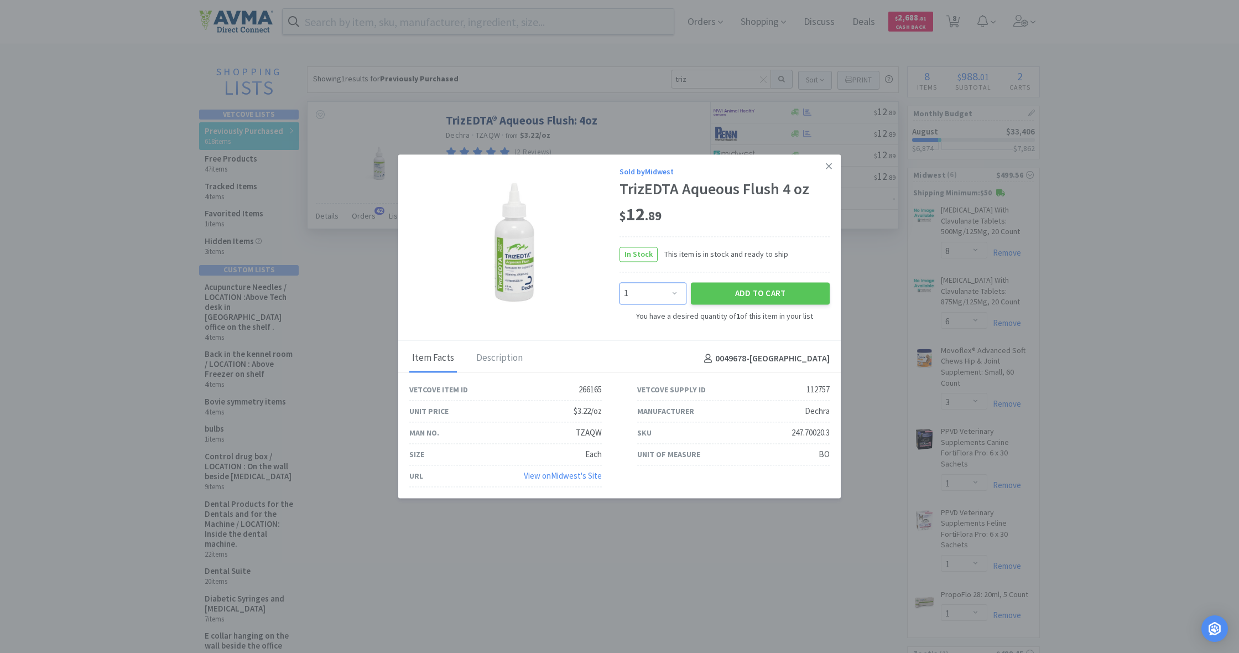
select select "2"
click at [758, 293] on button "Add to Cart" at bounding box center [760, 293] width 139 height 22
click at [827, 163] on icon at bounding box center [829, 165] width 6 height 6
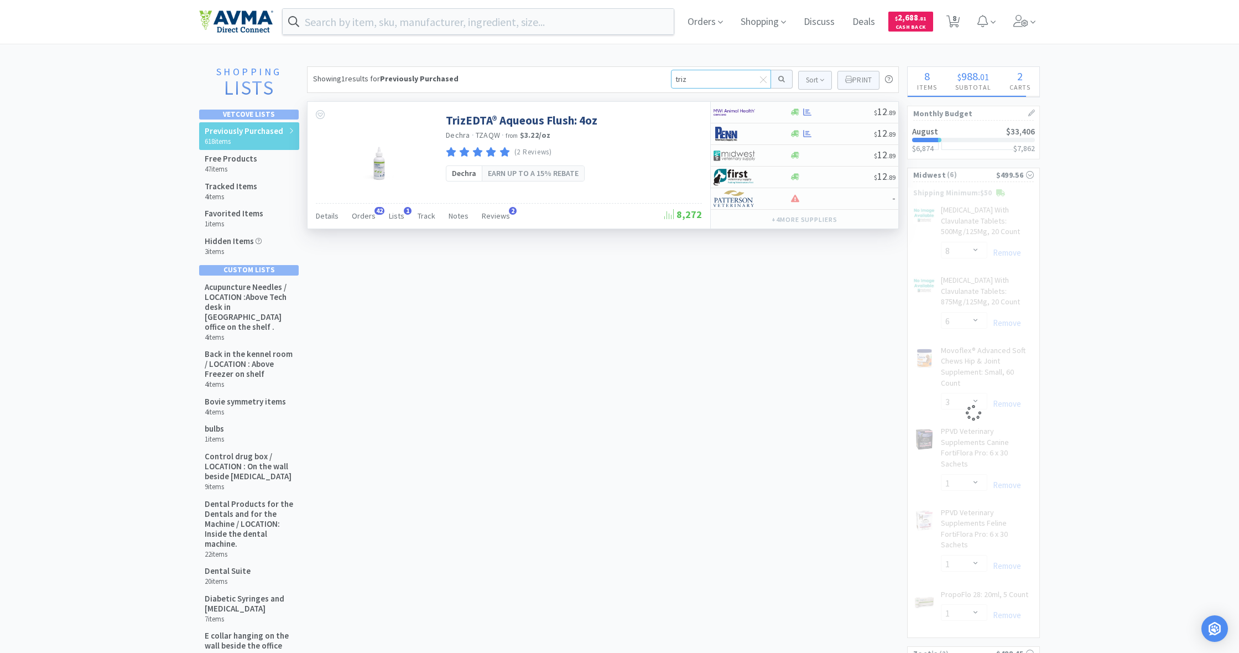
drag, startPoint x: 689, startPoint y: 78, endPoint x: 648, endPoint y: 78, distance: 41.5
click at [648, 78] on div "Showing 1 results for Previously Purchased triz Sort Print Previously Purchased…" at bounding box center [603, 79] width 592 height 27
type input "movo"
click at [780, 79] on button at bounding box center [782, 79] width 22 height 19
select select "2"
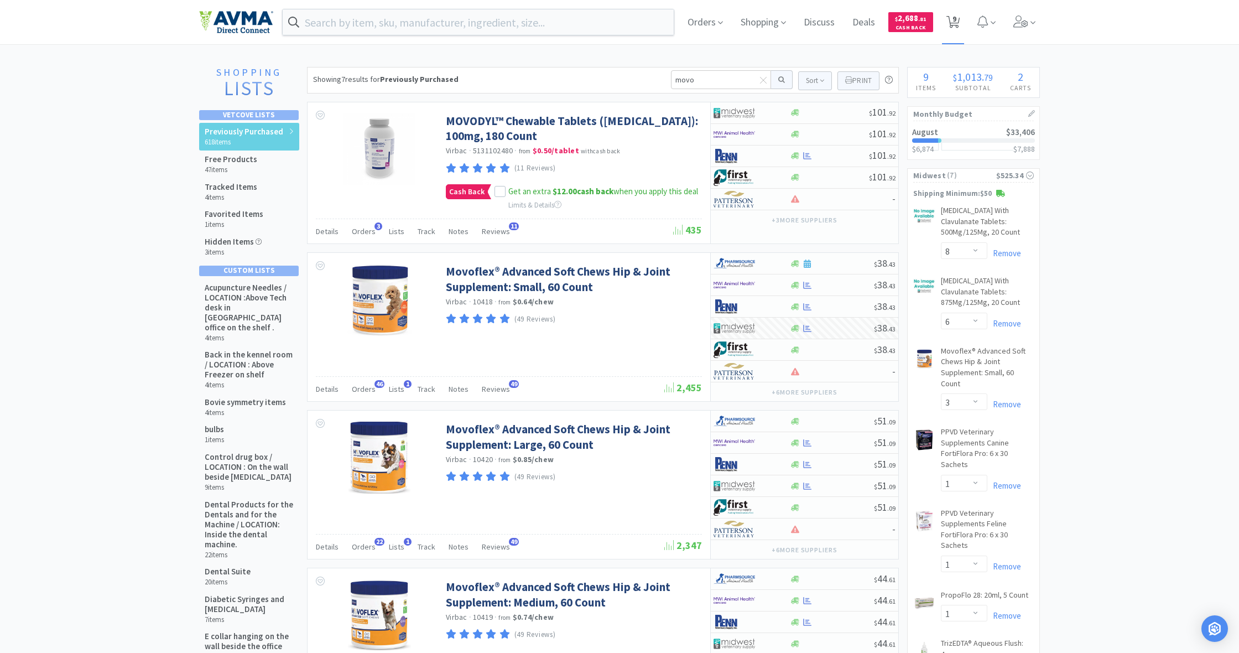
click at [956, 19] on span "9" at bounding box center [955, 19] width 4 height 44
select select "1"
select select "8"
select select "6"
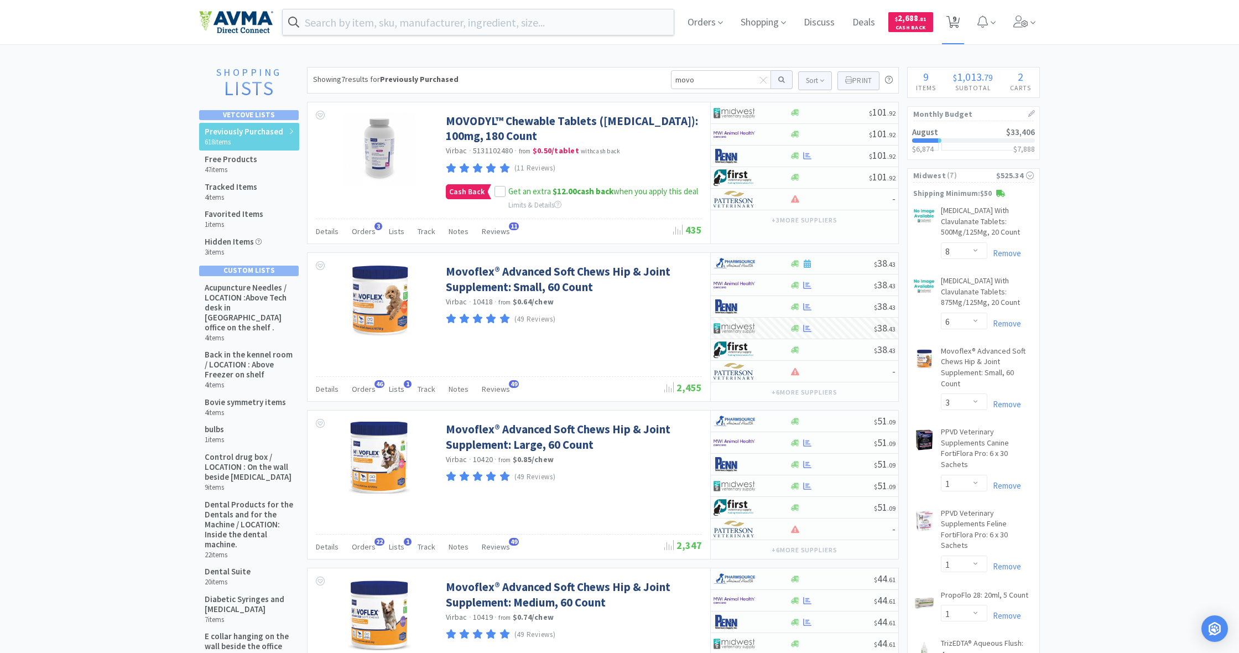
select select "3"
select select "1"
select select "2"
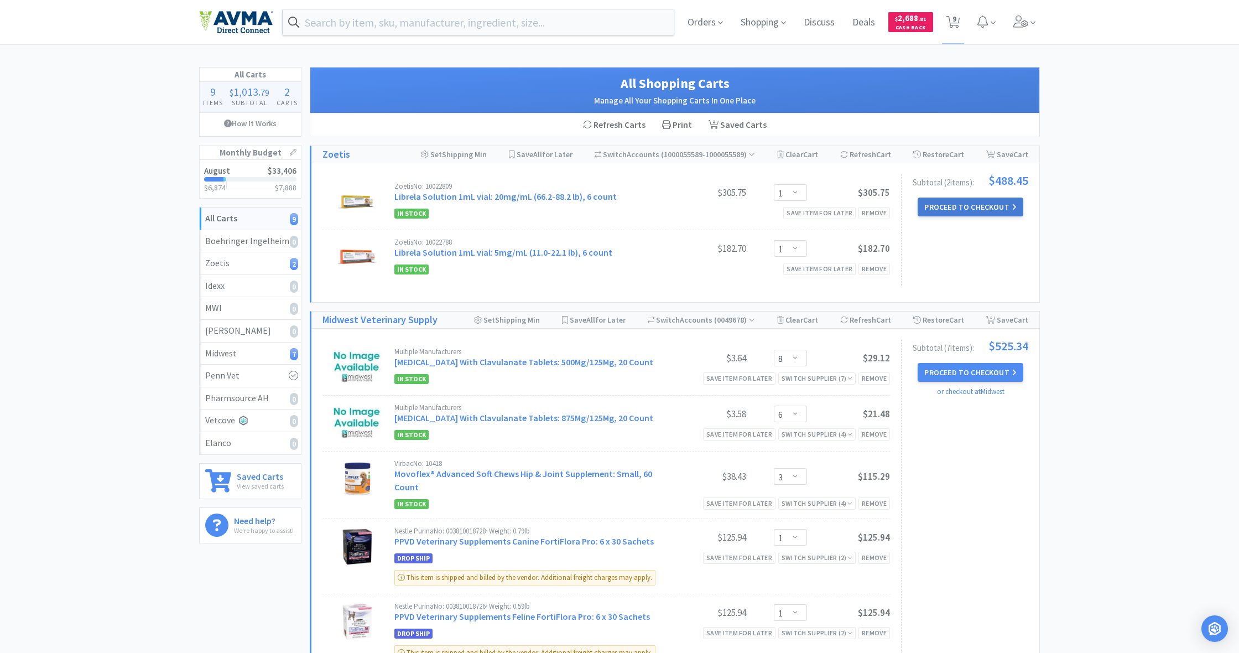
click at [965, 210] on button "Proceed to Checkout" at bounding box center [970, 207] width 105 height 19
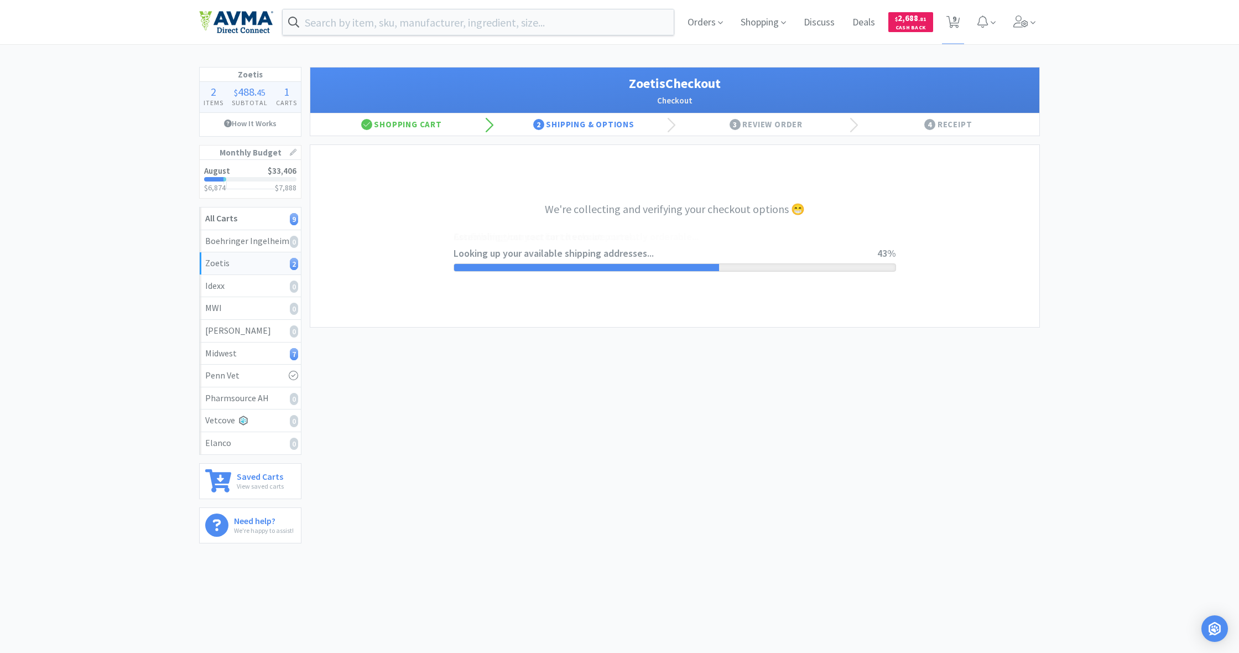
select select "invoice"
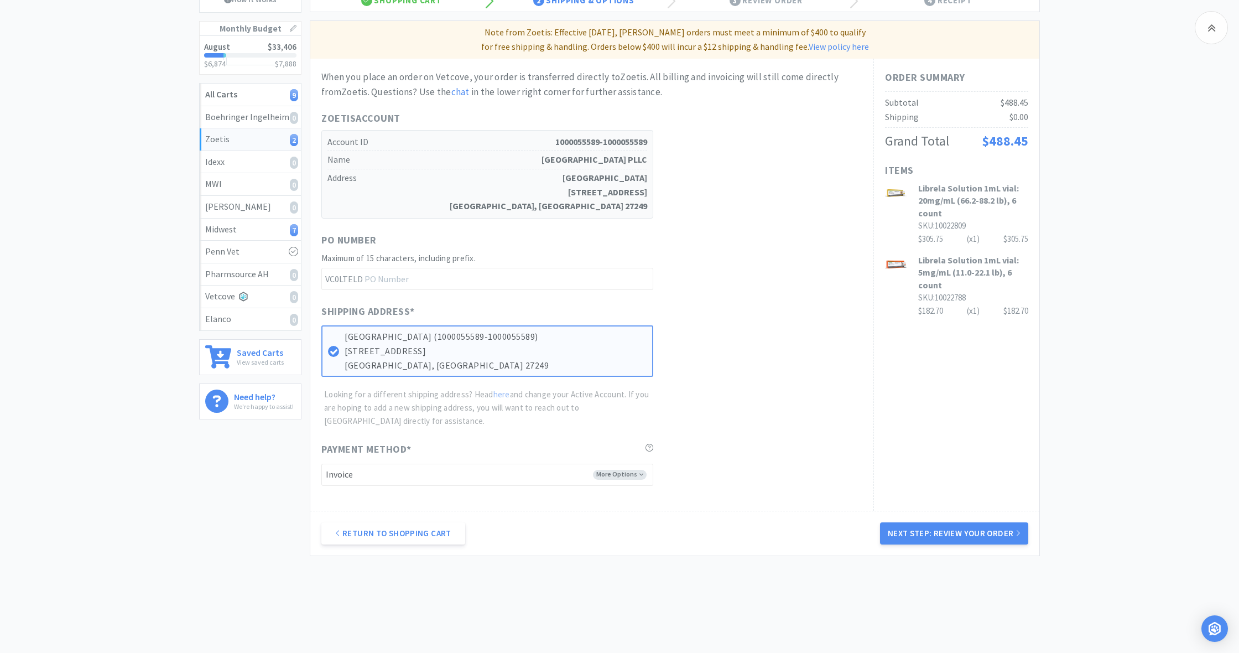
scroll to position [127, 0]
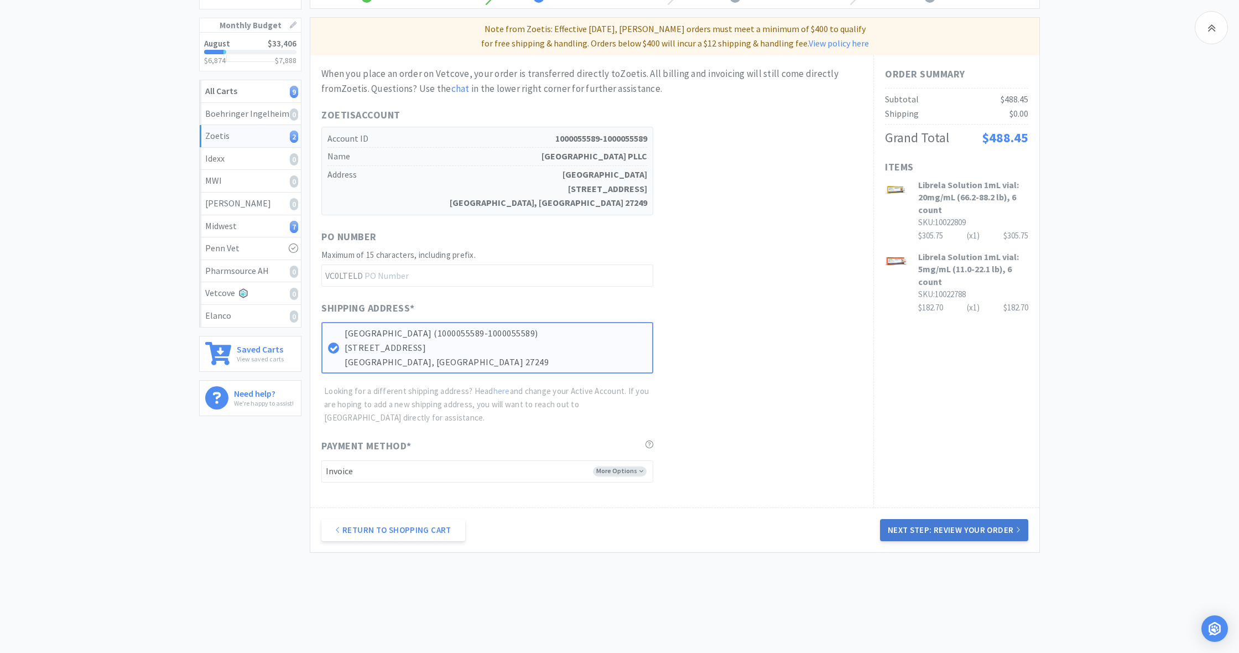
click at [969, 522] on button "Next Step: Review Your Order" at bounding box center [954, 530] width 148 height 22
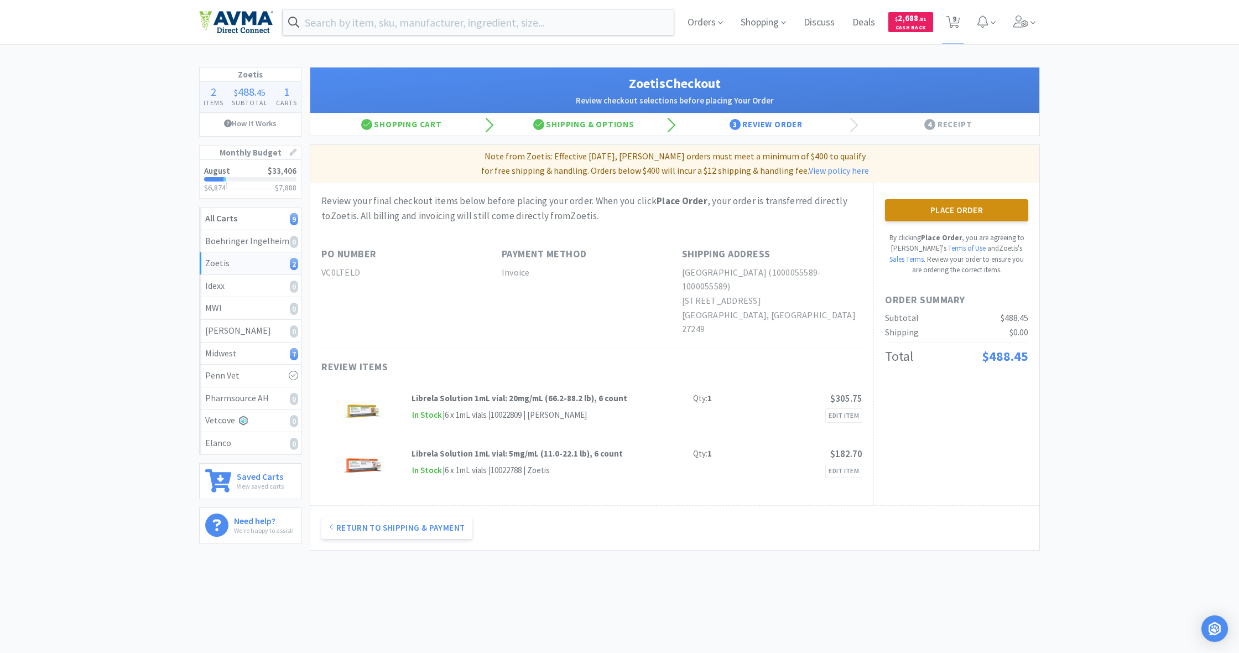
click at [970, 210] on button "Place Order" at bounding box center [956, 210] width 143 height 22
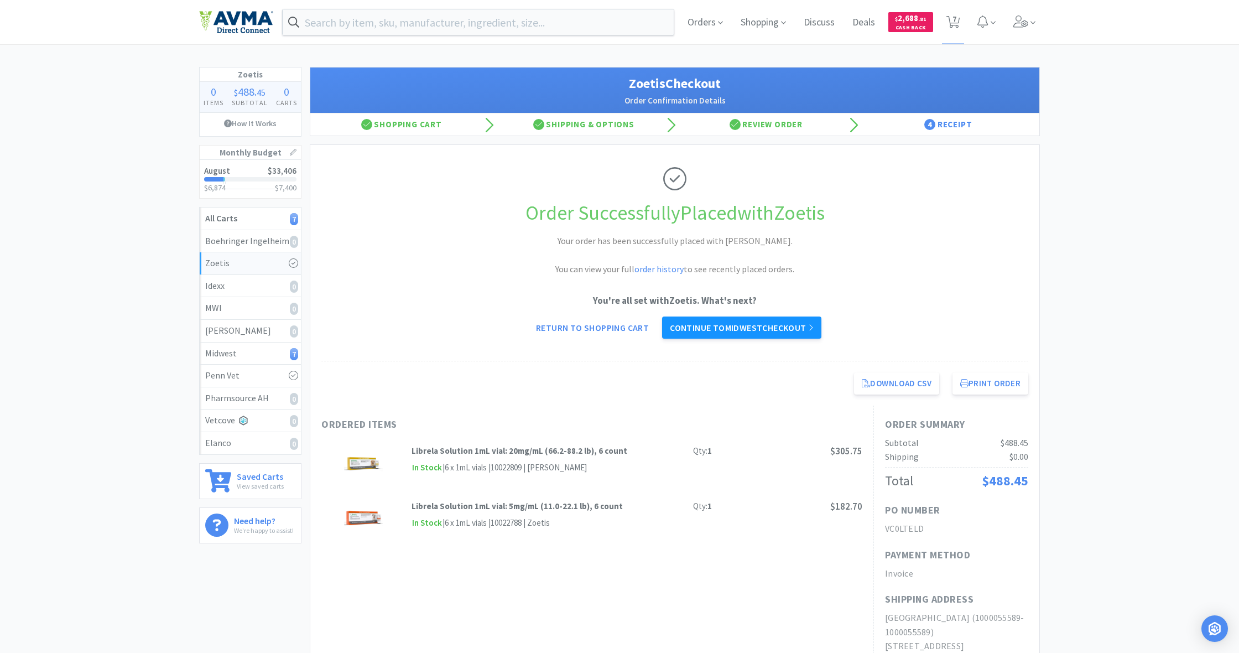
click at [734, 332] on link "Continue to Midwest checkout" at bounding box center [741, 327] width 159 height 22
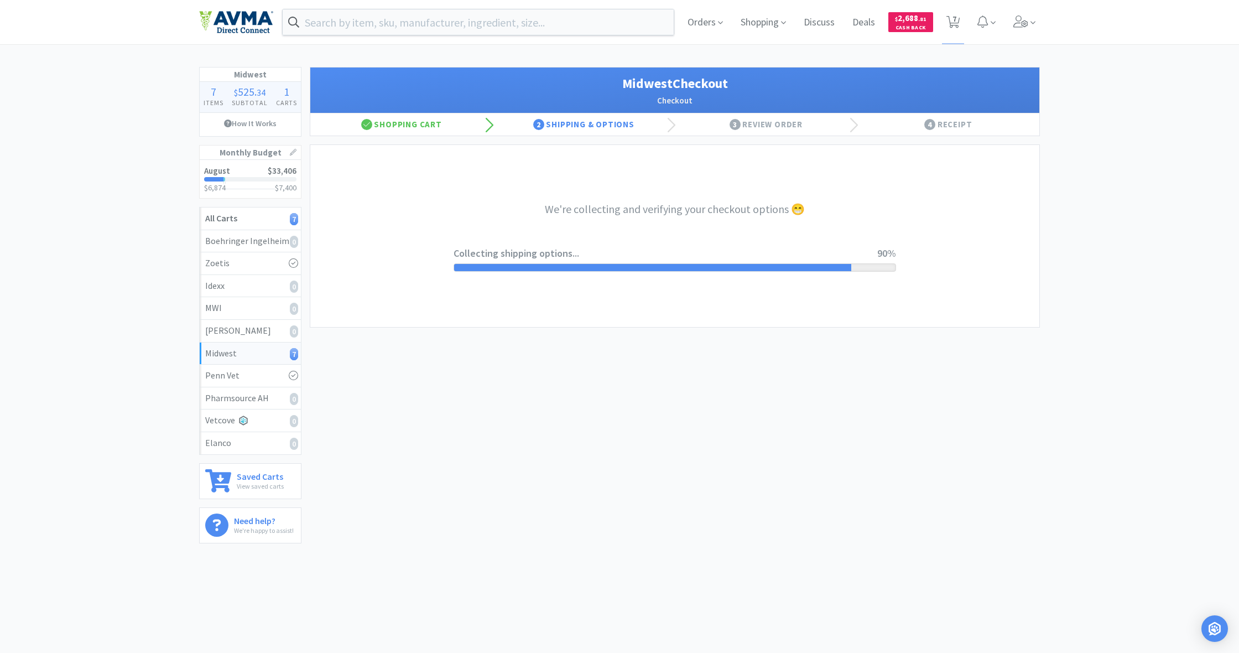
select select "0"
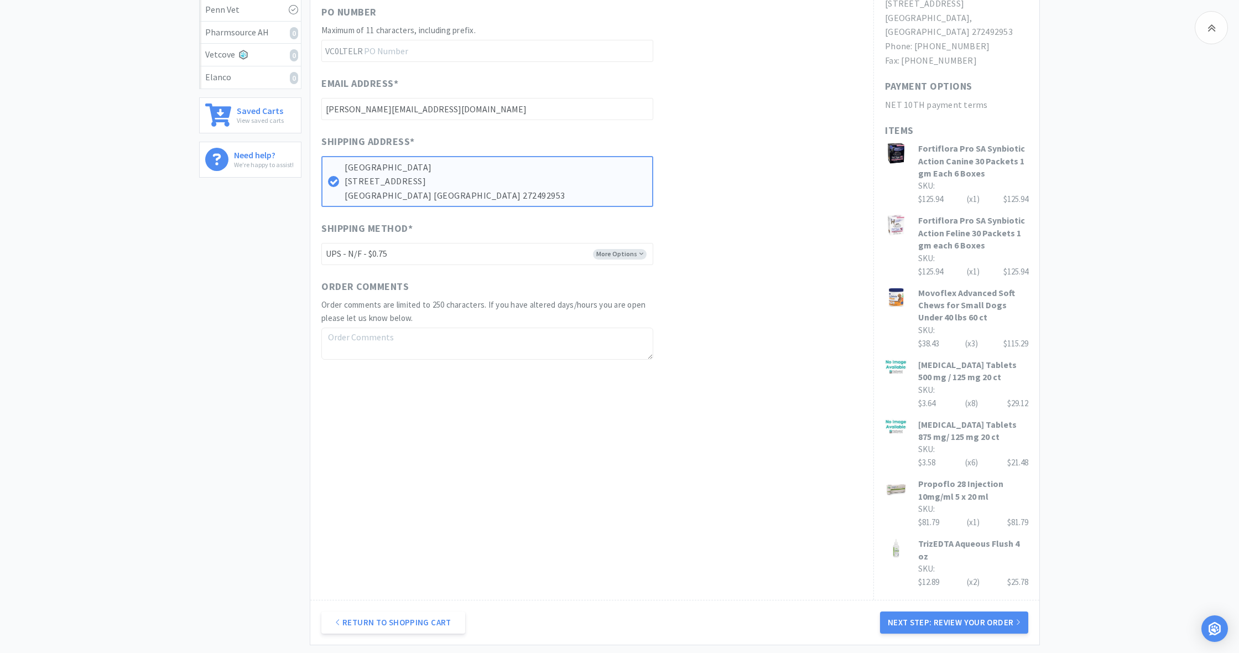
scroll to position [369, 0]
click at [963, 608] on button "Next Step: Review Your Order" at bounding box center [954, 619] width 148 height 22
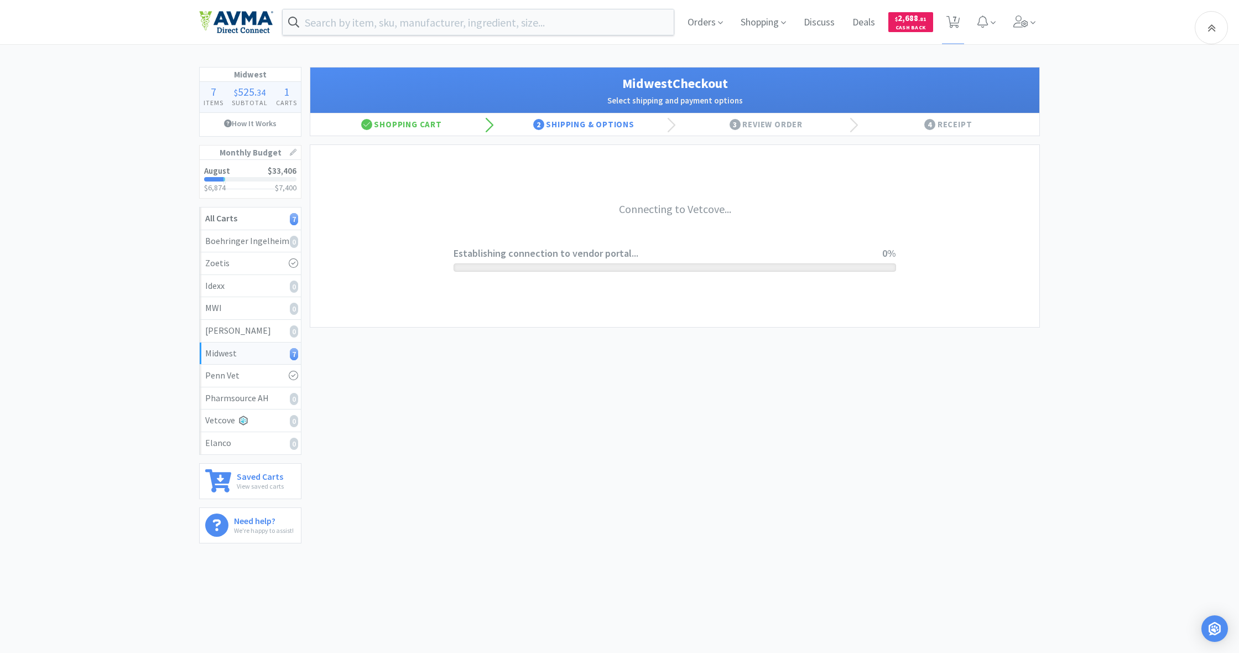
scroll to position [0, 0]
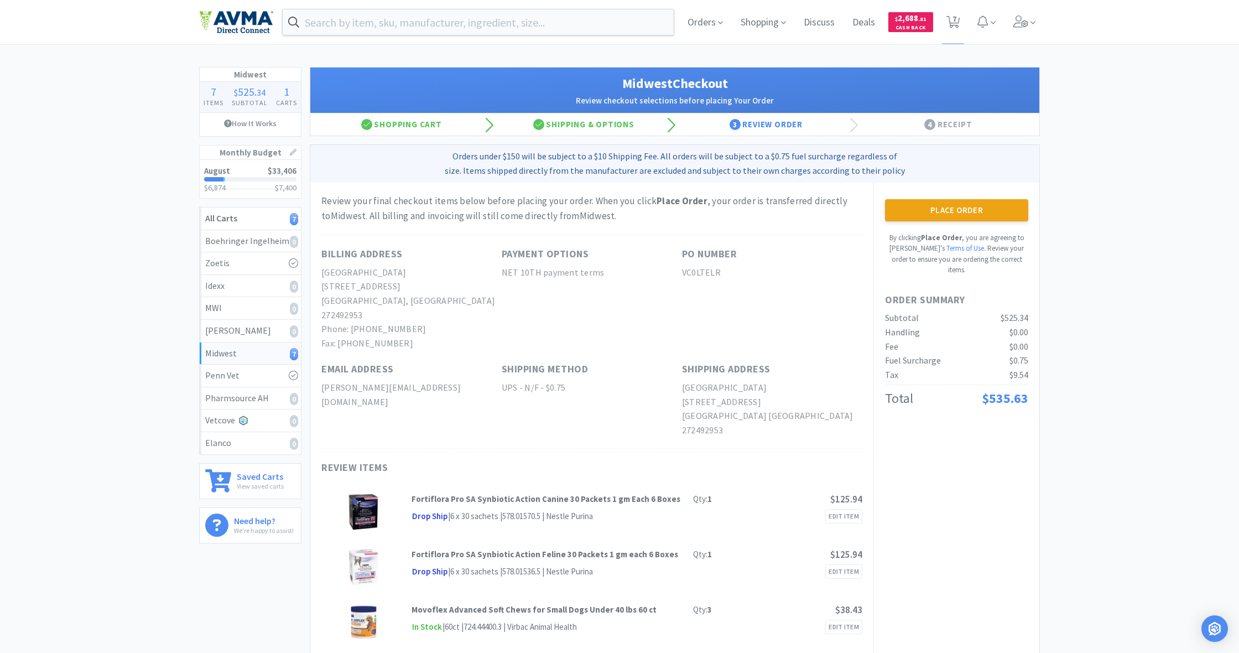
click at [957, 206] on button "Place Order" at bounding box center [956, 210] width 143 height 22
